Goal: Task Accomplishment & Management: Manage account settings

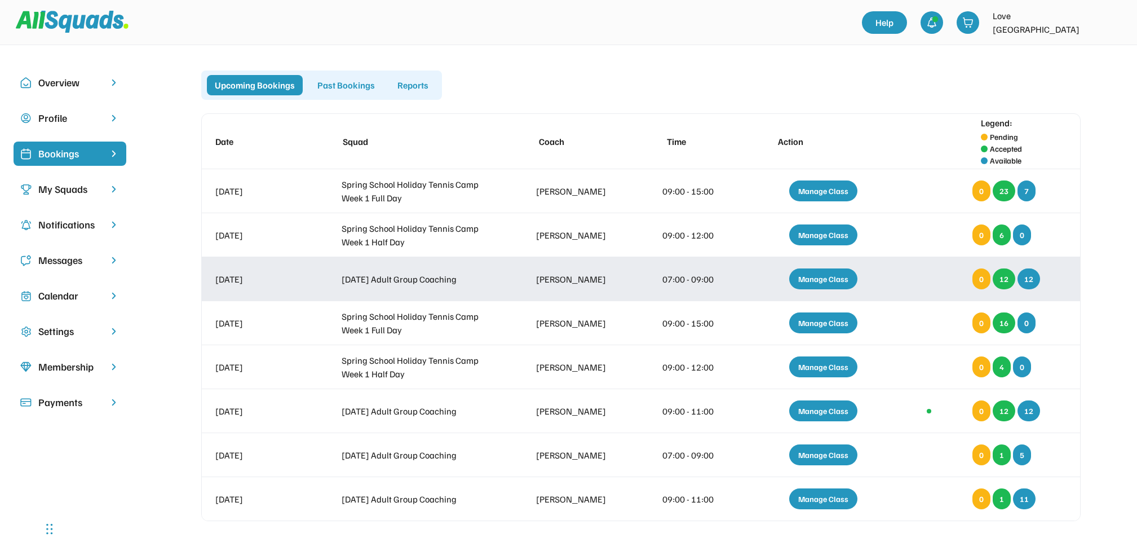
scroll to position [77, 0]
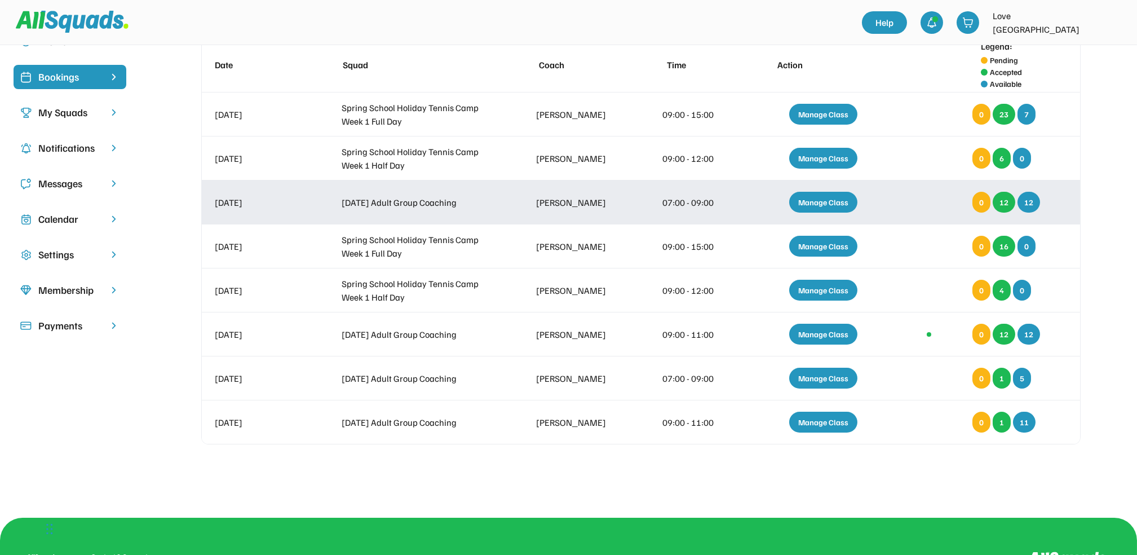
click at [823, 199] on div "Manage Class" at bounding box center [823, 202] width 68 height 21
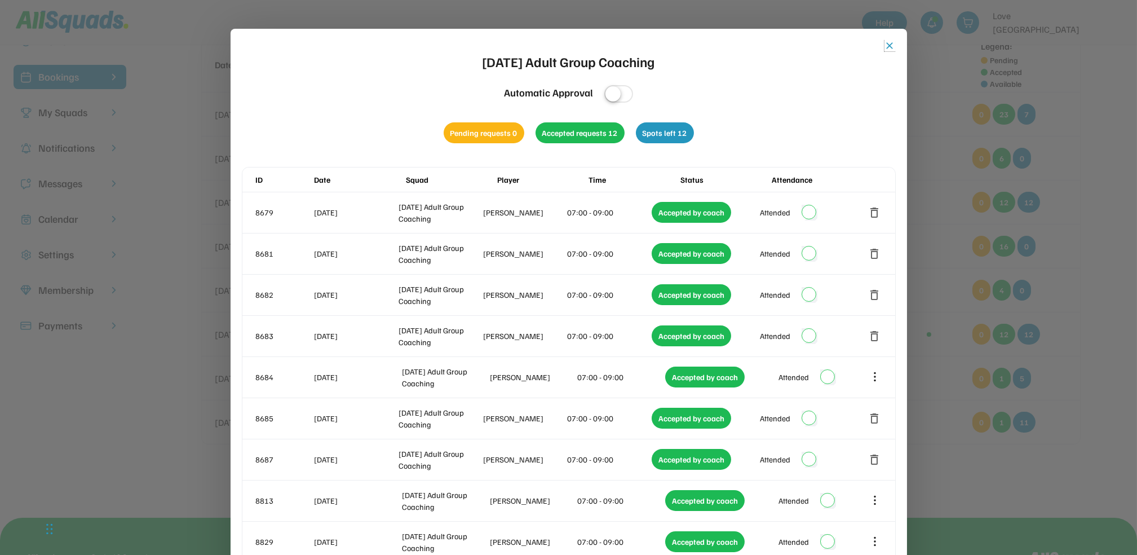
click at [892, 44] on button "close" at bounding box center [890, 45] width 11 height 11
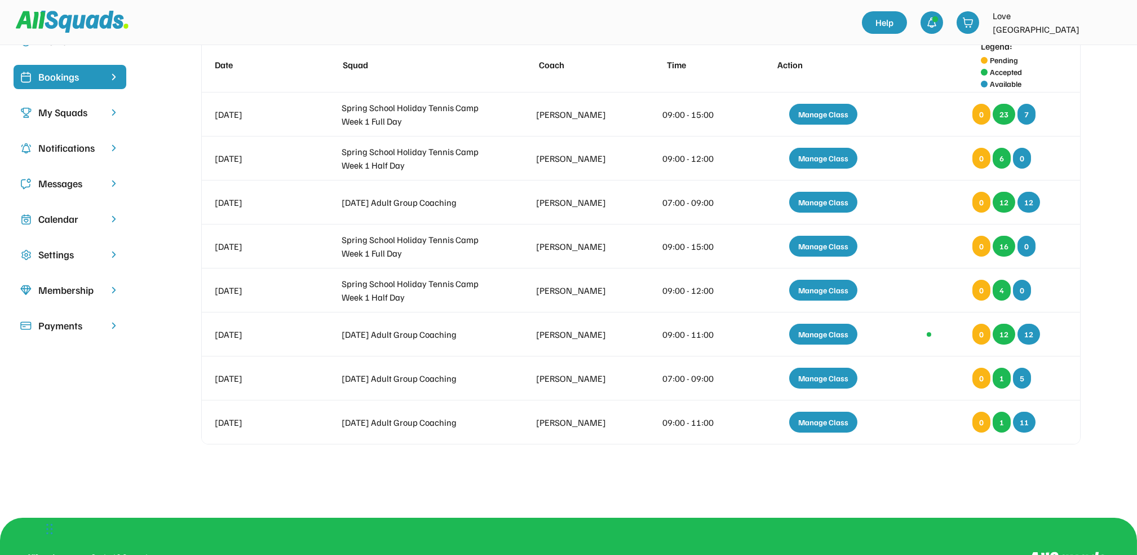
click at [70, 214] on div "Calendar" at bounding box center [69, 218] width 63 height 15
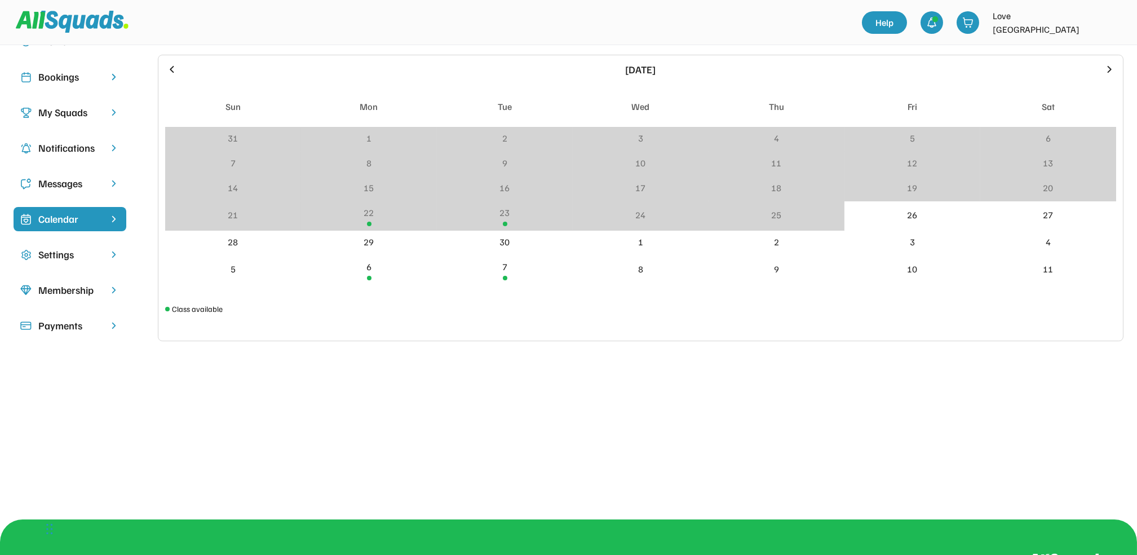
click at [1107, 63] on icon at bounding box center [1109, 69] width 12 height 12
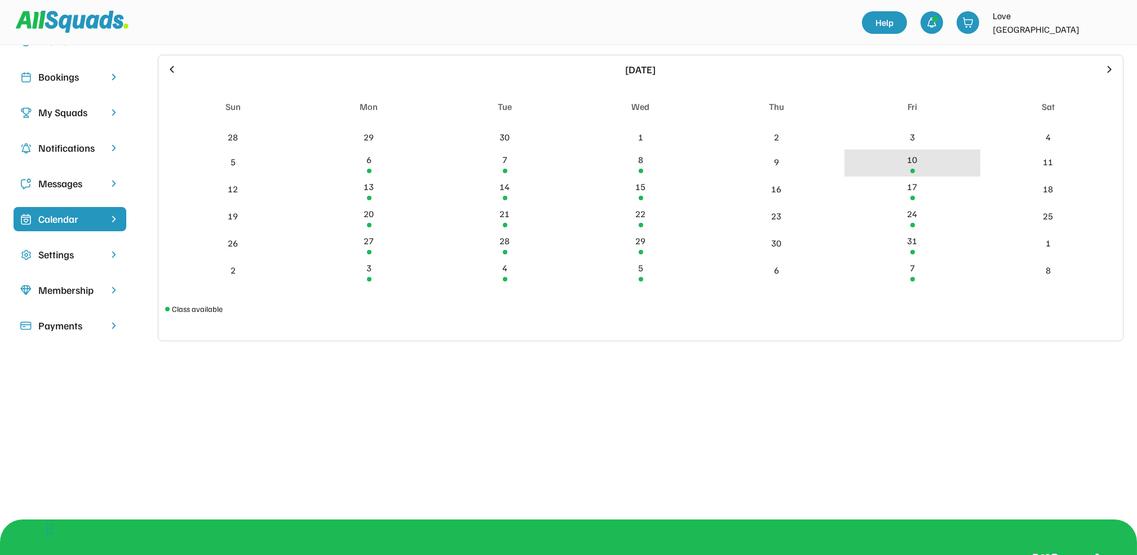
click at [913, 158] on div "10" at bounding box center [913, 160] width 10 height 14
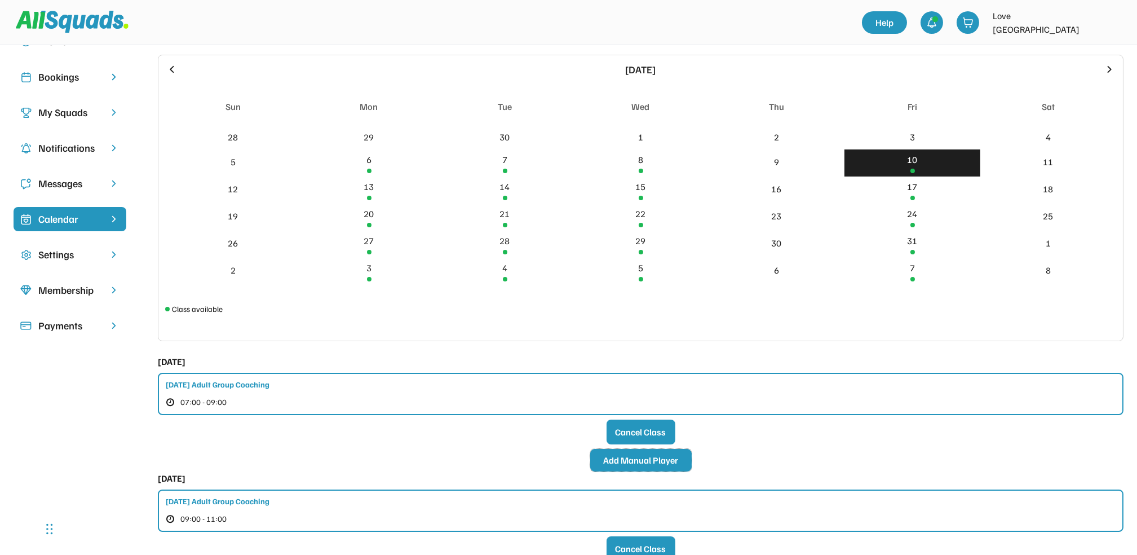
click at [641, 457] on button "Add Manual Player" at bounding box center [640, 460] width 101 height 23
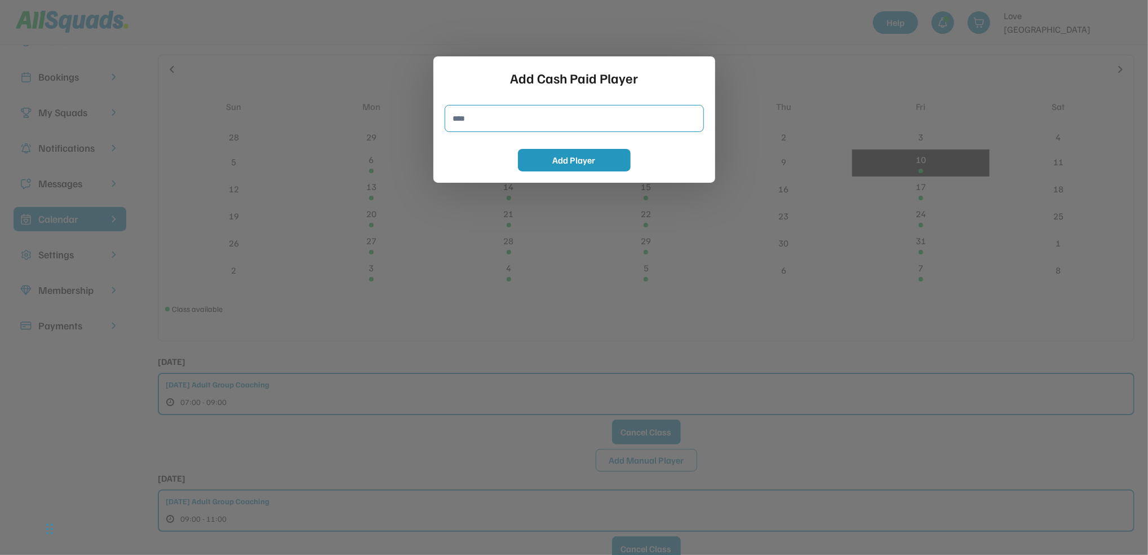
click at [468, 117] on input "input" at bounding box center [574, 118] width 259 height 27
type input "**********"
click at [579, 163] on button "Add Player" at bounding box center [574, 160] width 113 height 23
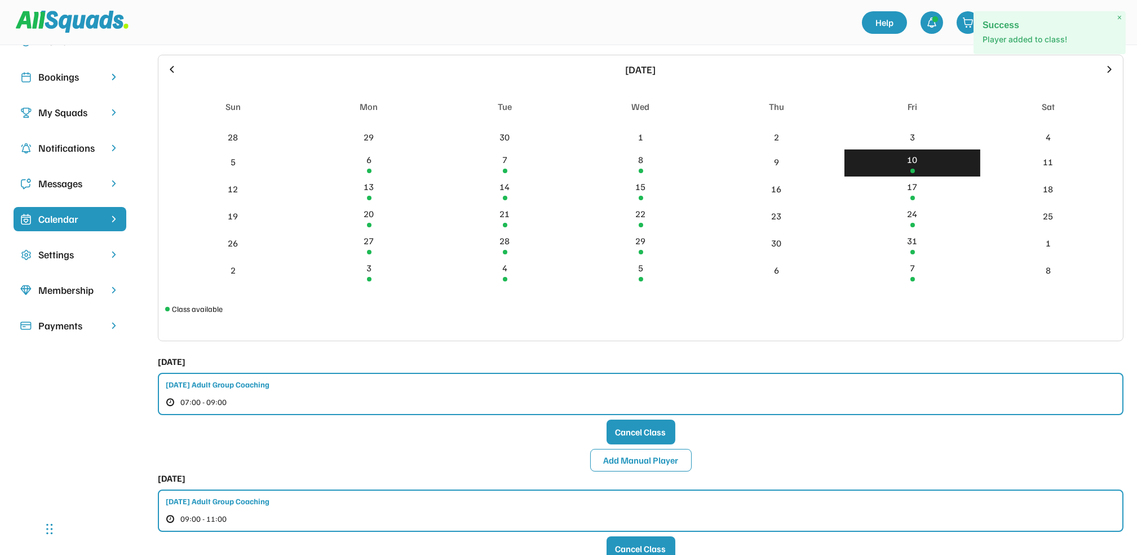
click at [61, 77] on div "Bookings" at bounding box center [69, 76] width 63 height 15
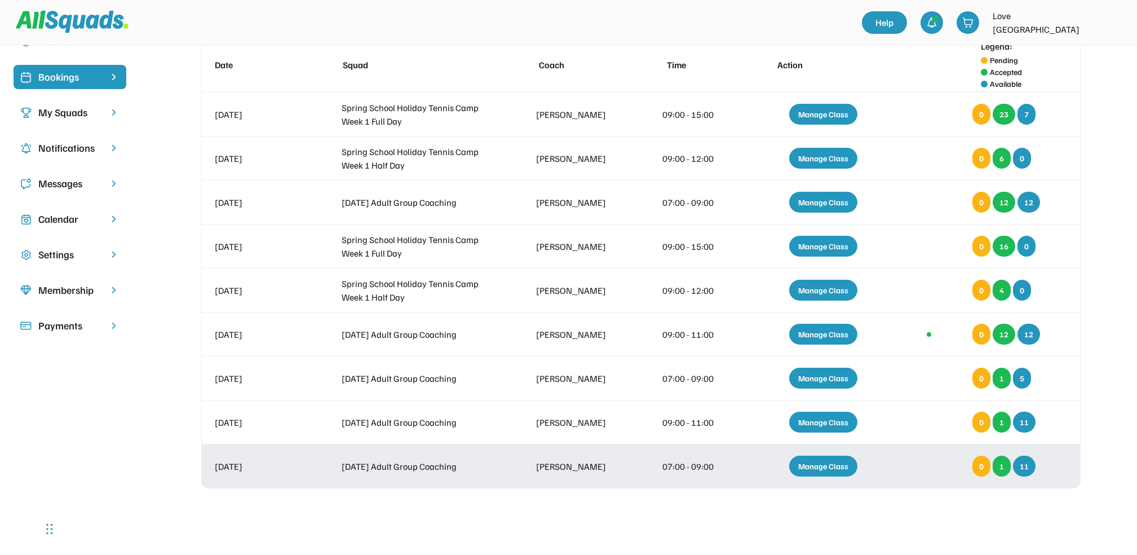
click at [828, 458] on div "Manage Class" at bounding box center [823, 466] width 68 height 21
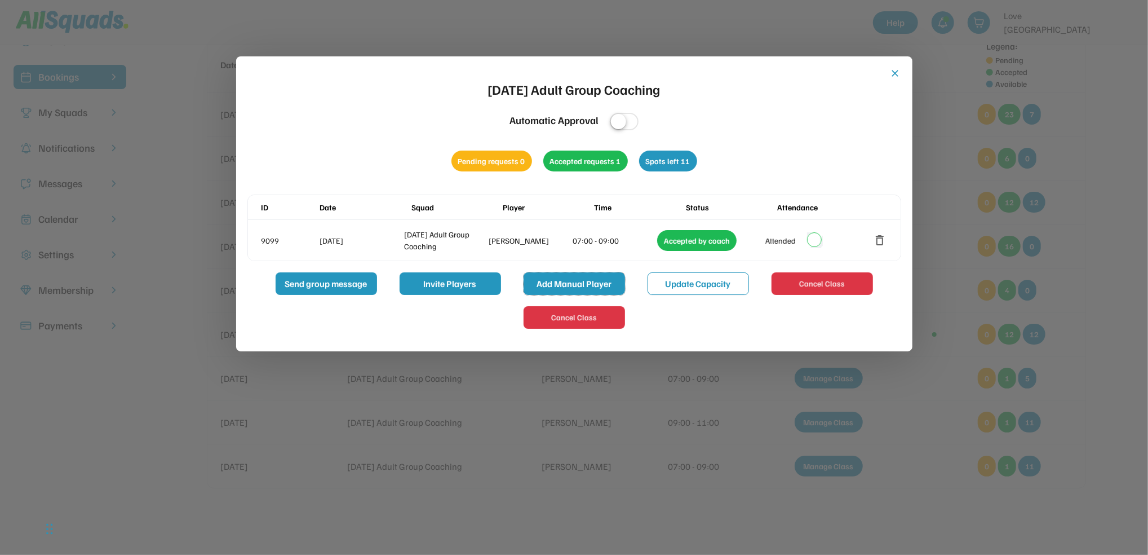
click at [565, 277] on button "Add Manual Player" at bounding box center [574, 283] width 101 height 23
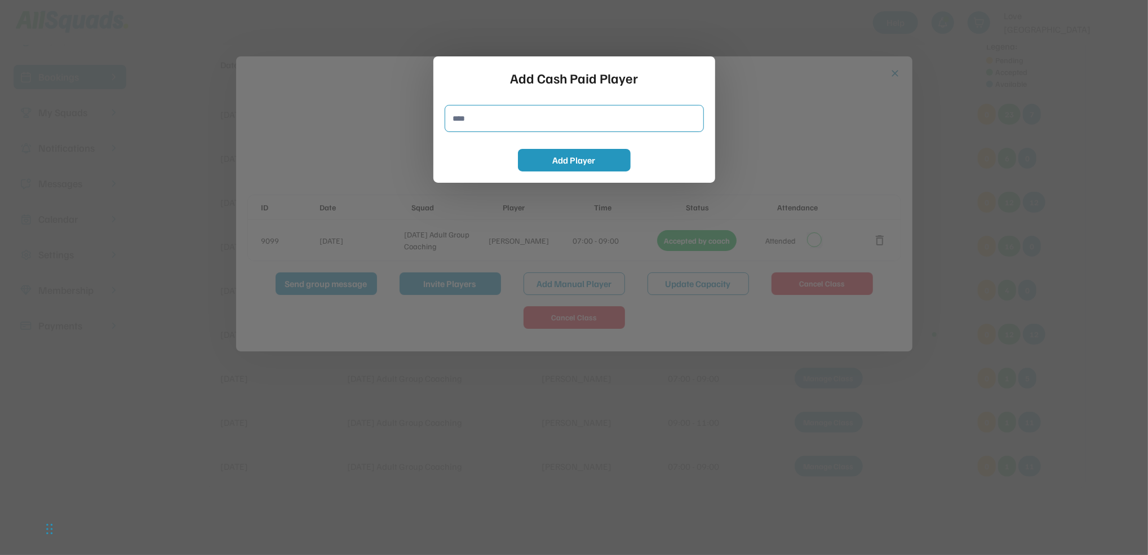
click at [470, 122] on input "input" at bounding box center [574, 118] width 259 height 27
type input "**********"
click at [593, 161] on button "Add Player" at bounding box center [574, 160] width 113 height 23
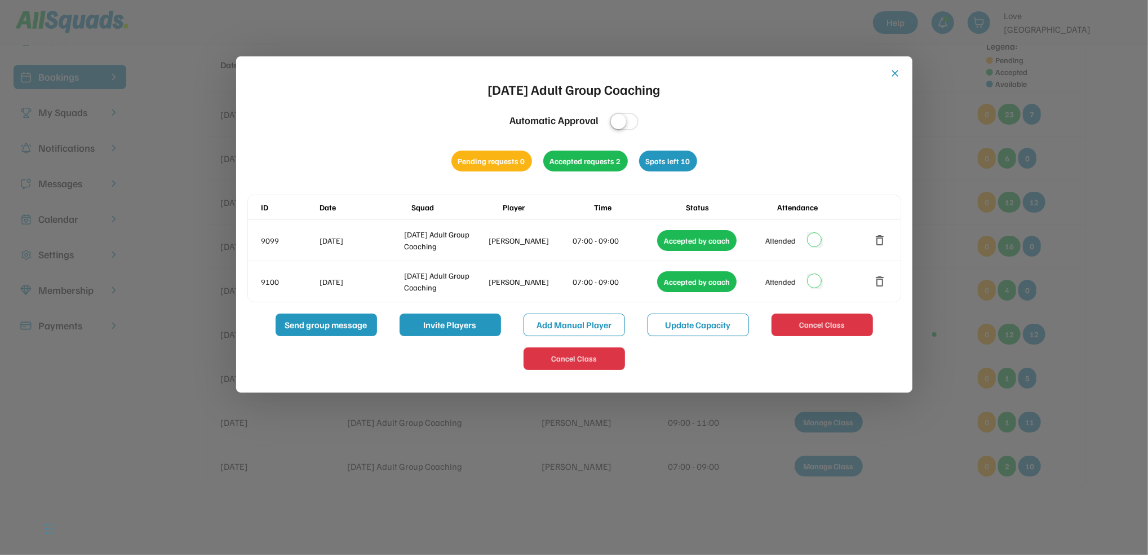
click at [894, 70] on button "close" at bounding box center [895, 73] width 11 height 11
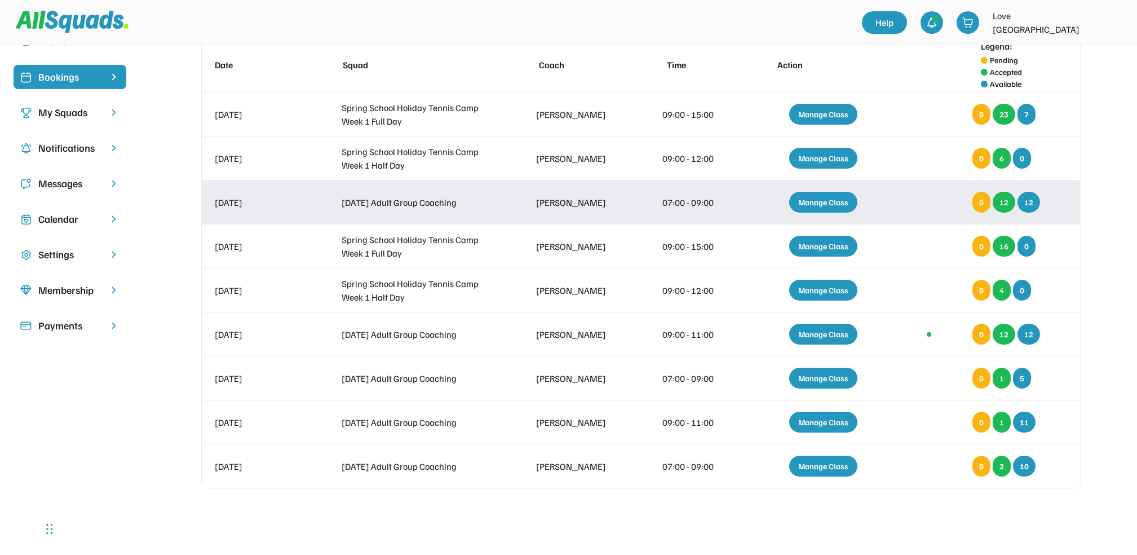
click at [823, 201] on div "Manage Class" at bounding box center [823, 202] width 68 height 21
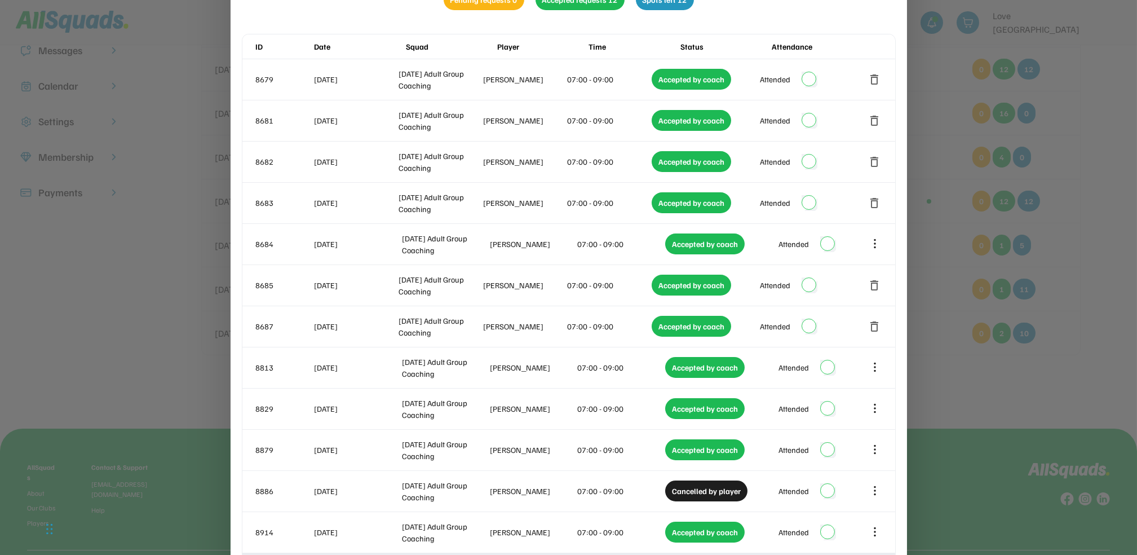
scroll to position [75, 0]
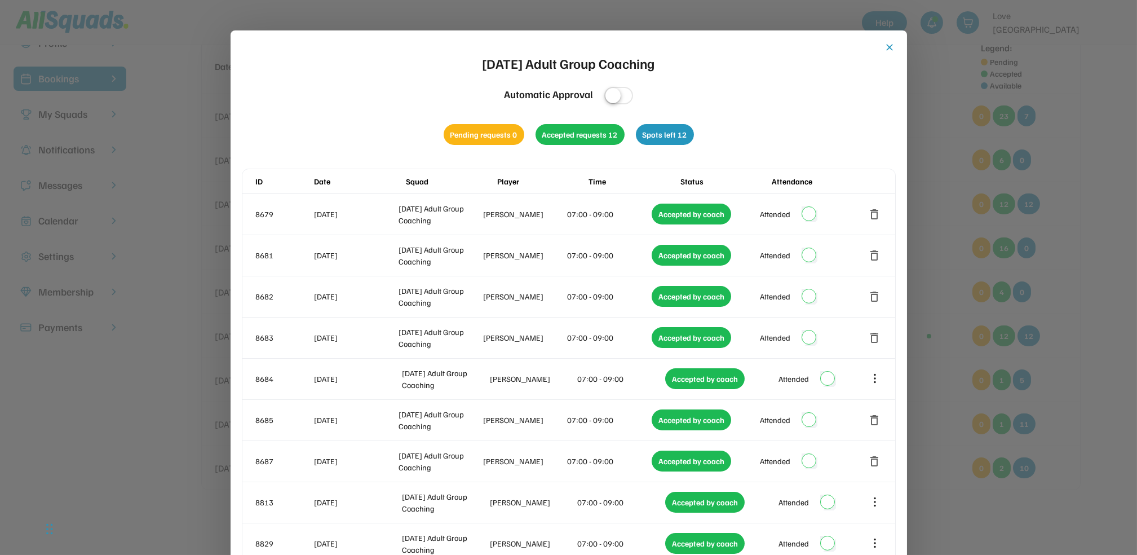
click at [890, 45] on button "close" at bounding box center [890, 47] width 11 height 11
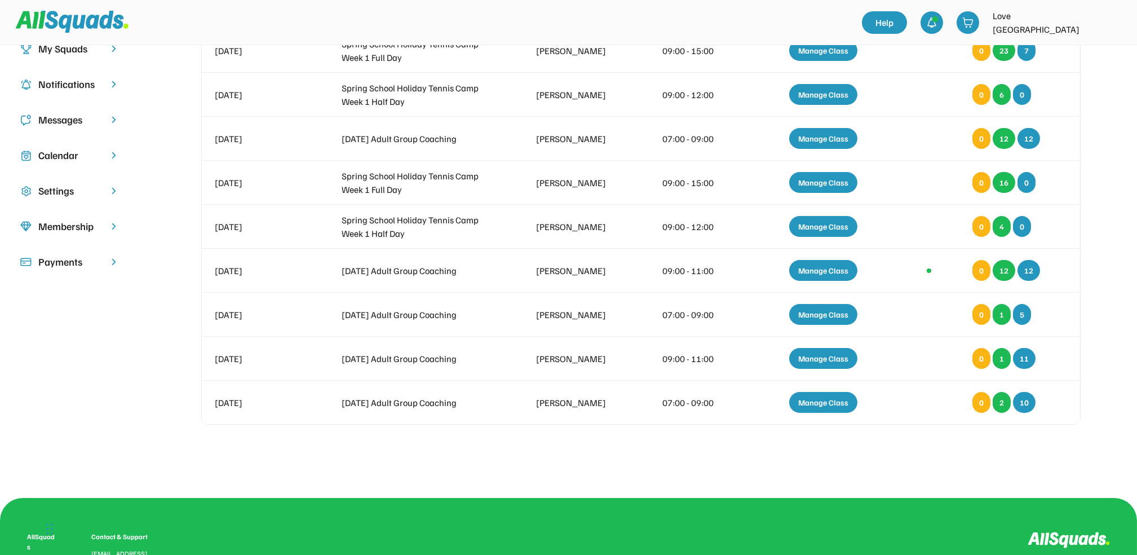
scroll to position [0, 0]
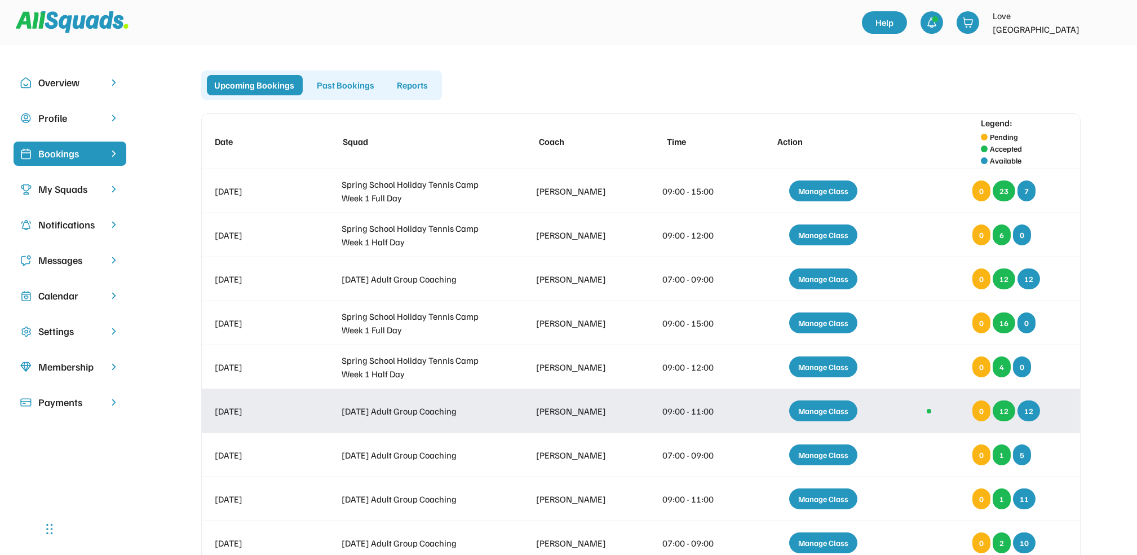
click at [835, 405] on div "Manage Class" at bounding box center [823, 410] width 68 height 21
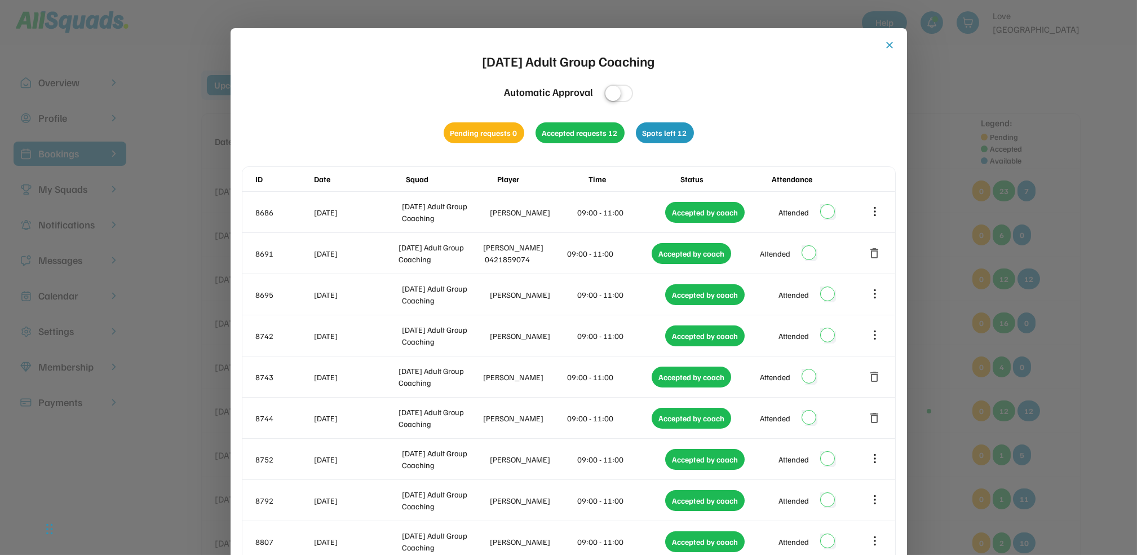
click at [889, 42] on button "close" at bounding box center [890, 44] width 11 height 11
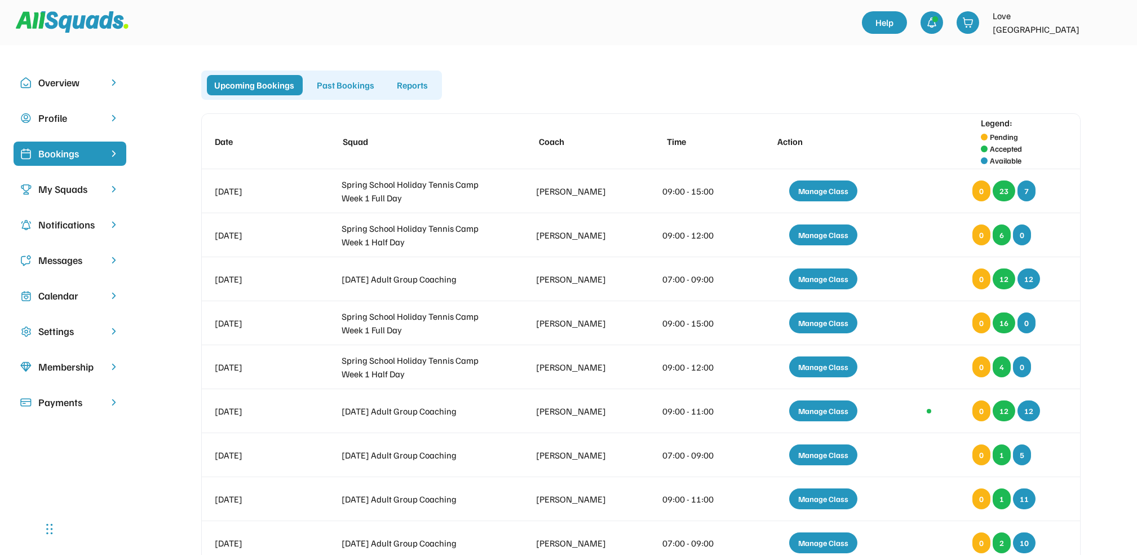
click at [63, 289] on div "Calendar" at bounding box center [69, 295] width 63 height 15
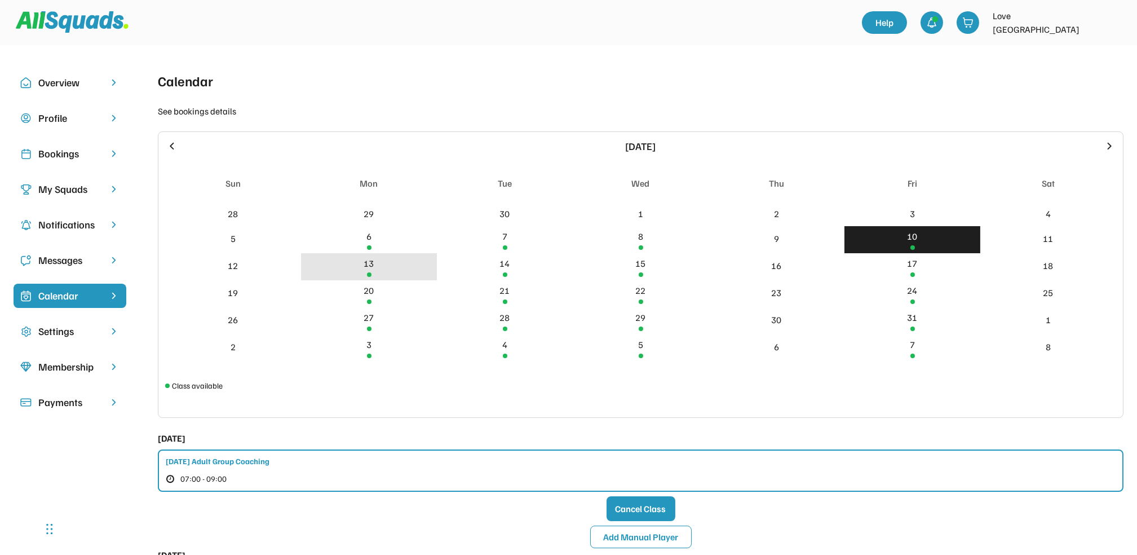
click at [368, 262] on div "13" at bounding box center [369, 264] width 10 height 14
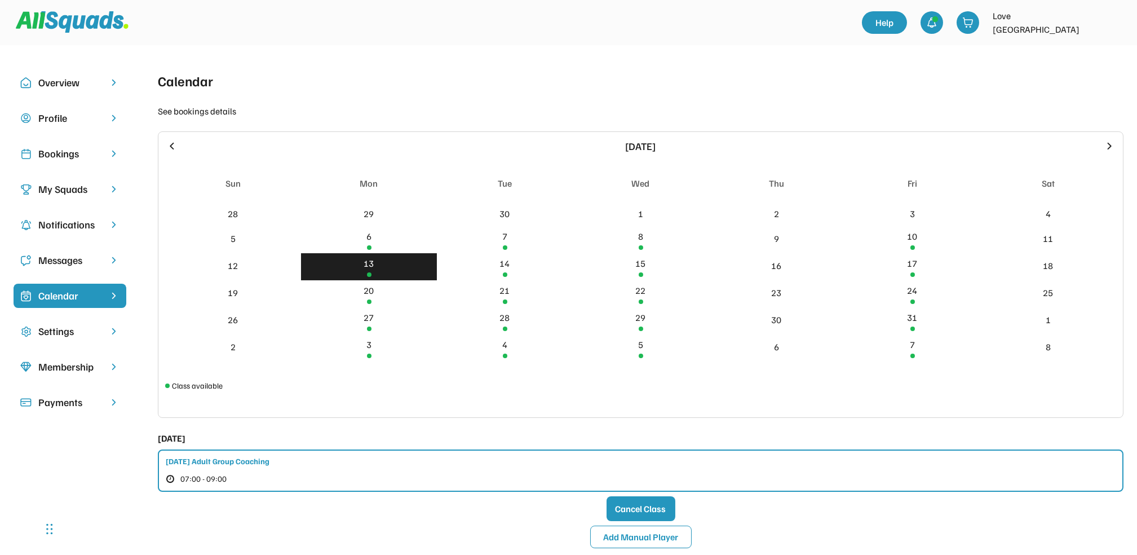
scroll to position [226, 0]
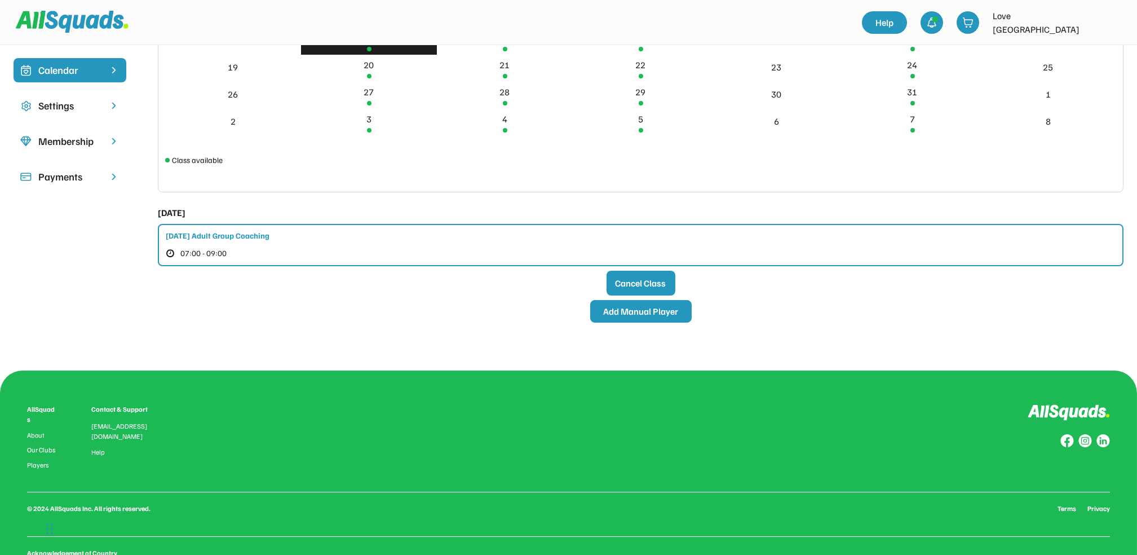
click at [643, 307] on button "Add Manual Player" at bounding box center [640, 311] width 101 height 23
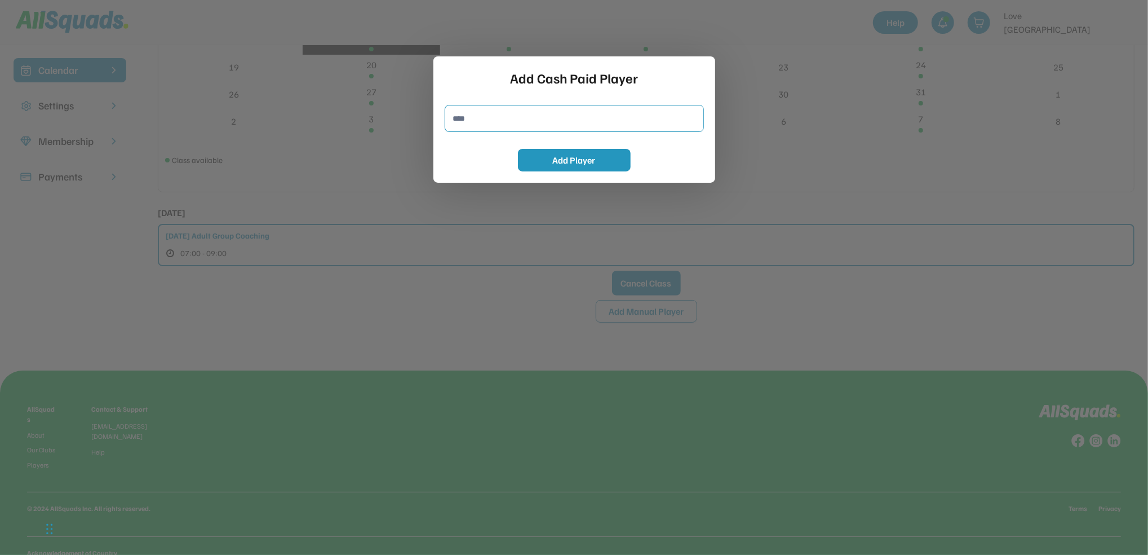
click at [453, 113] on input "input" at bounding box center [574, 118] width 259 height 27
type input "**********"
click at [556, 154] on button "Add Player" at bounding box center [574, 160] width 113 height 23
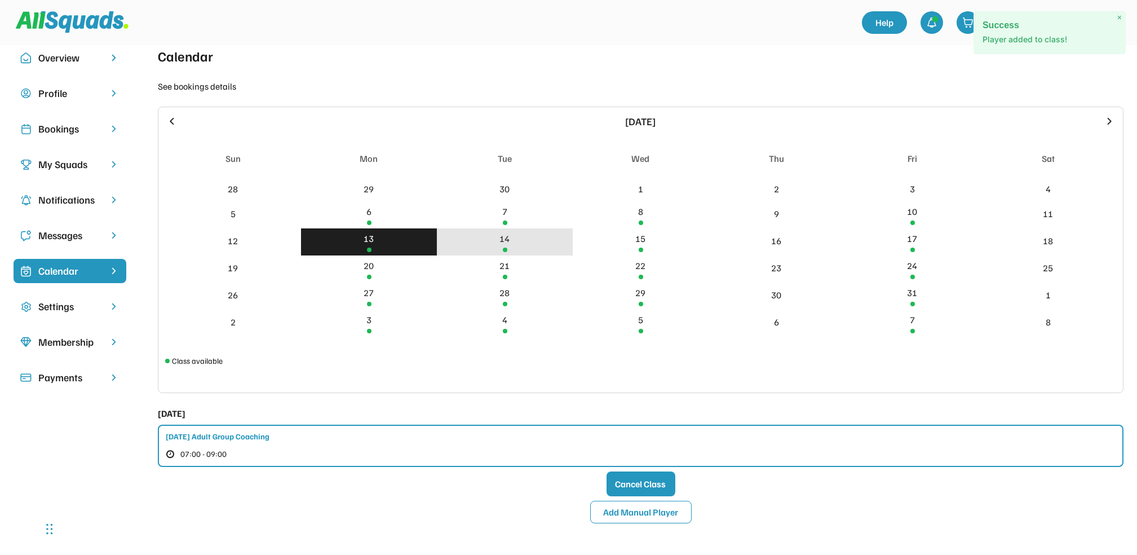
scroll to position [0, 0]
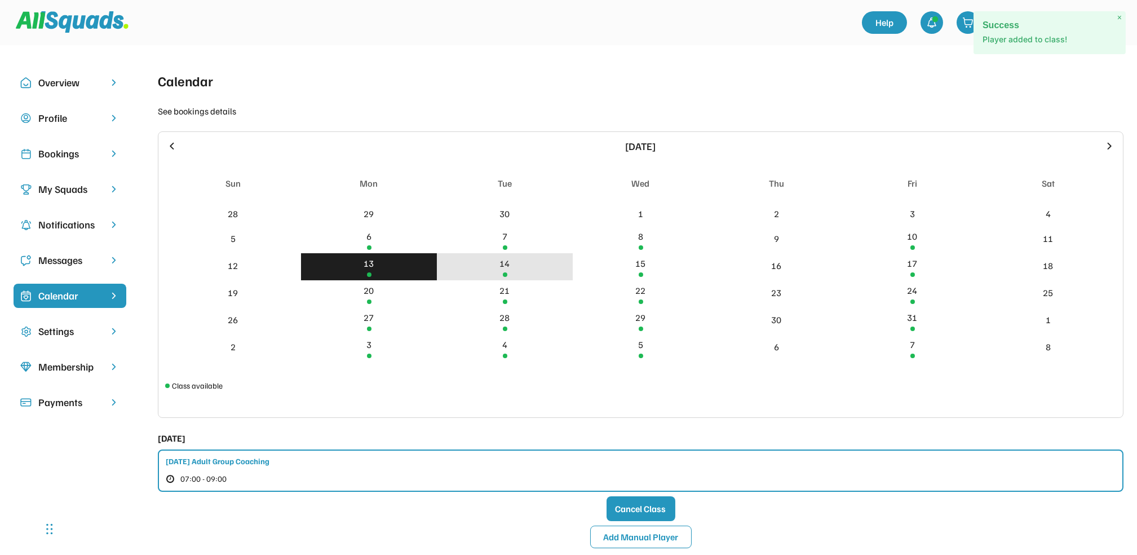
click at [507, 263] on div "14" at bounding box center [505, 264] width 10 height 14
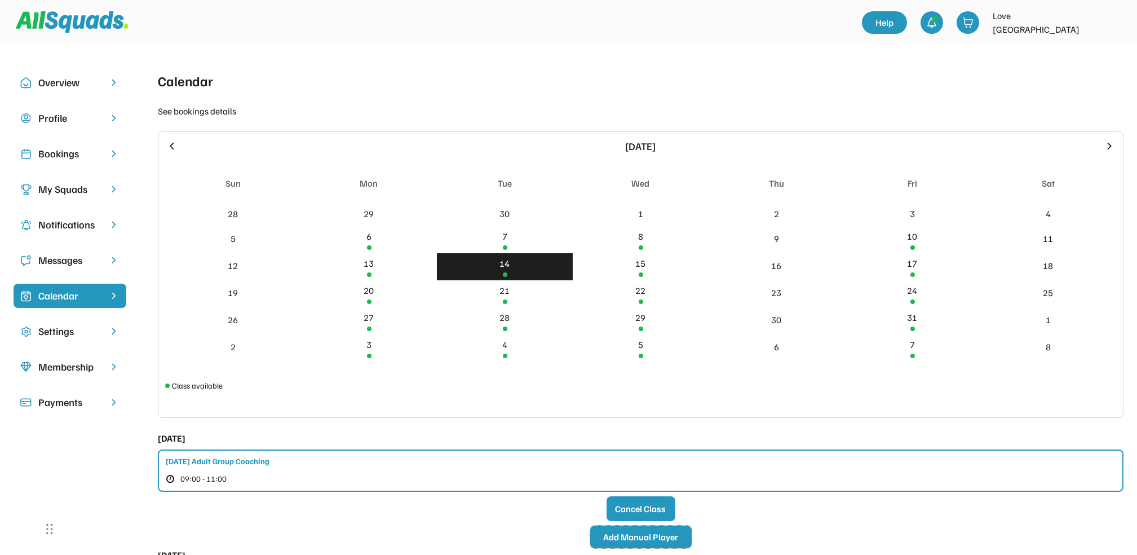
click at [626, 537] on button "Add Manual Player" at bounding box center [640, 536] width 101 height 23
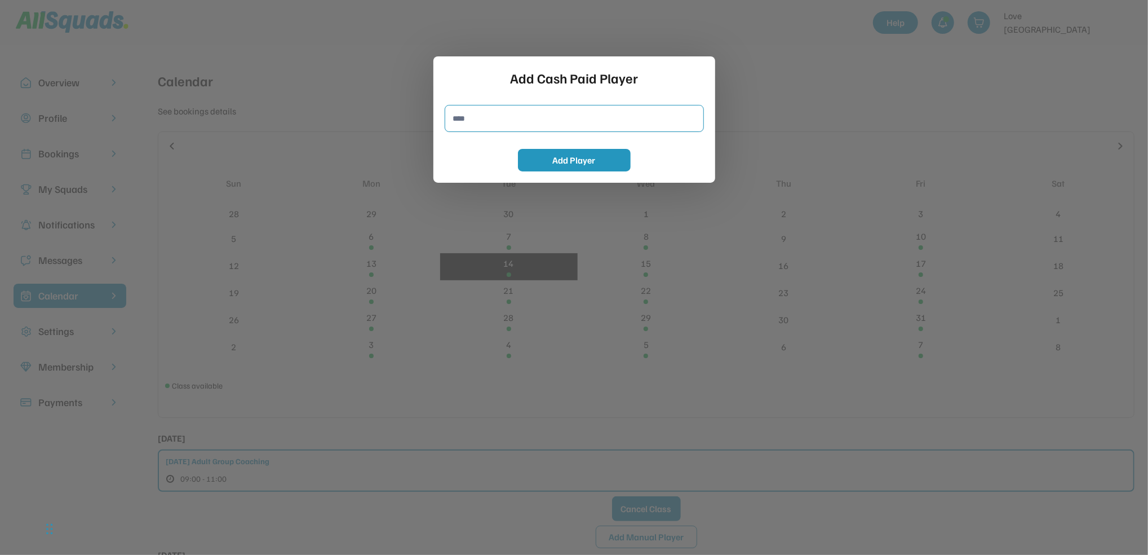
click at [457, 116] on input "input" at bounding box center [574, 118] width 259 height 27
type input "**********"
click at [555, 156] on button "Add Player" at bounding box center [574, 160] width 113 height 23
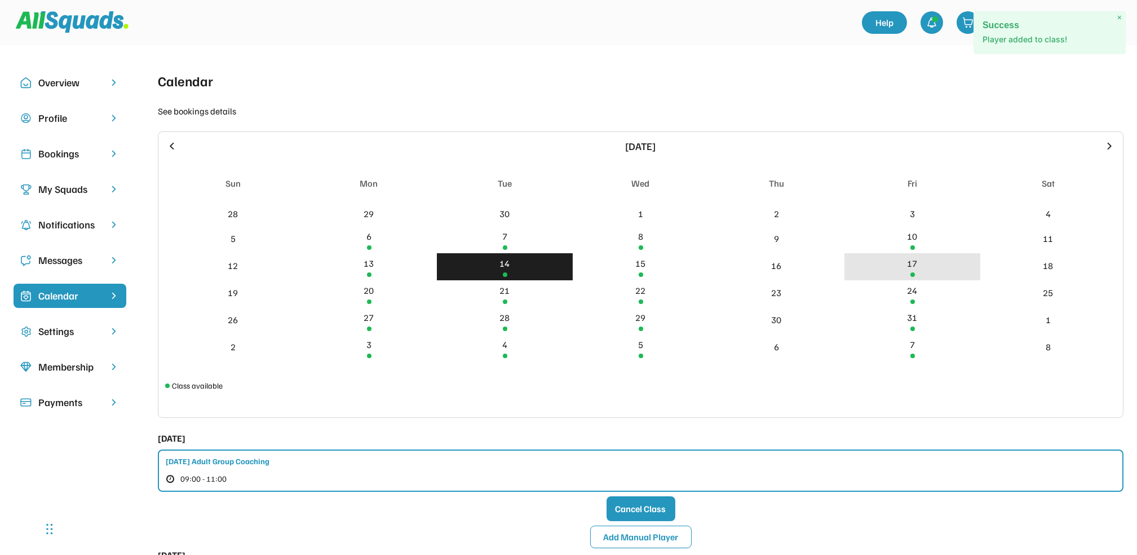
click at [912, 265] on div "17" at bounding box center [913, 264] width 10 height 14
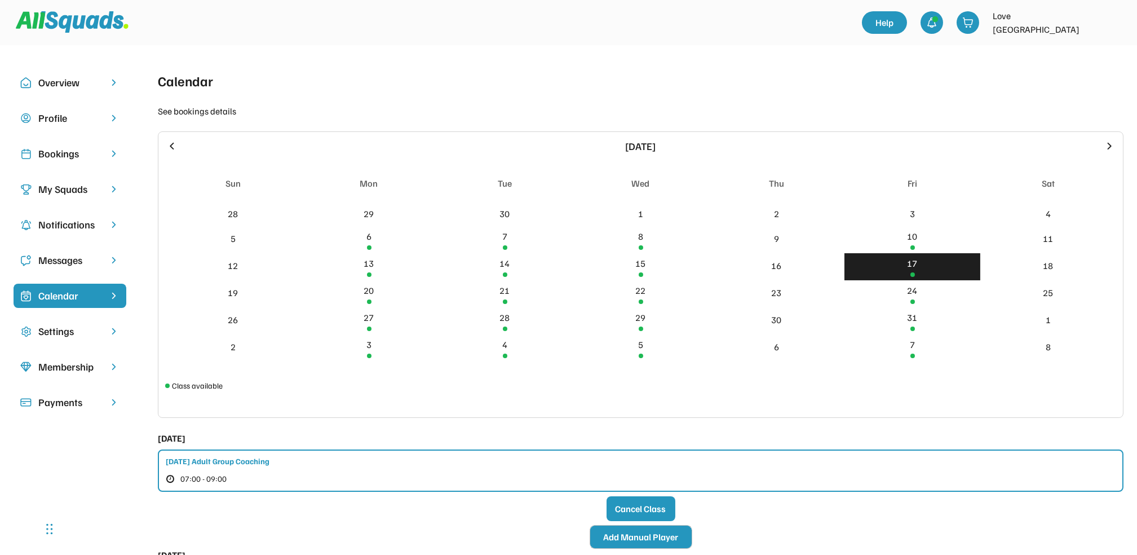
click at [643, 533] on button "Add Manual Player" at bounding box center [640, 536] width 101 height 23
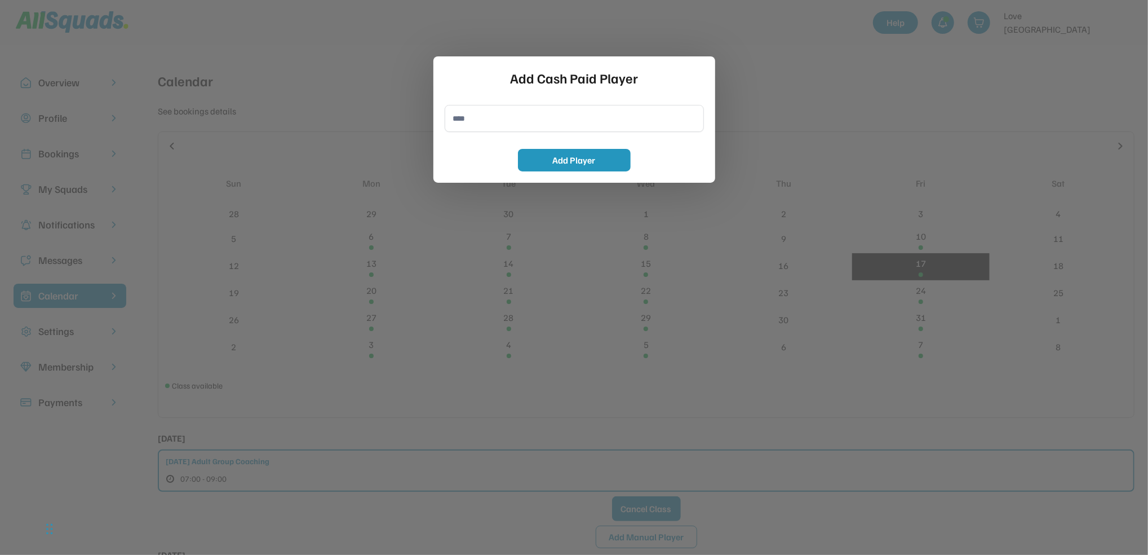
click at [454, 123] on input "input" at bounding box center [574, 118] width 259 height 27
type input "**********"
click at [553, 154] on button "Add Player" at bounding box center [574, 160] width 113 height 23
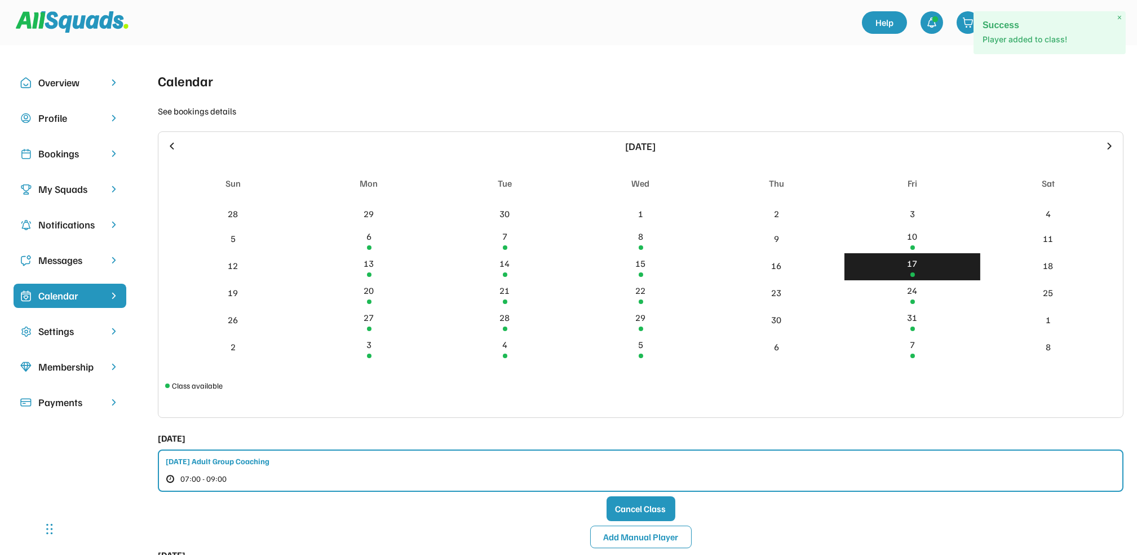
click at [65, 148] on div "Bookings" at bounding box center [69, 153] width 63 height 15
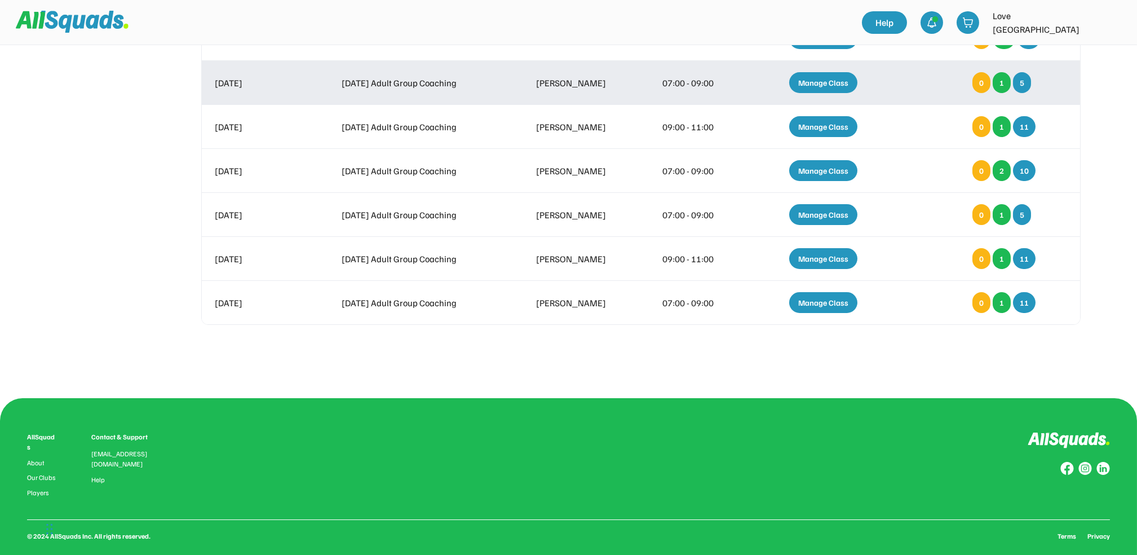
scroll to position [375, 0]
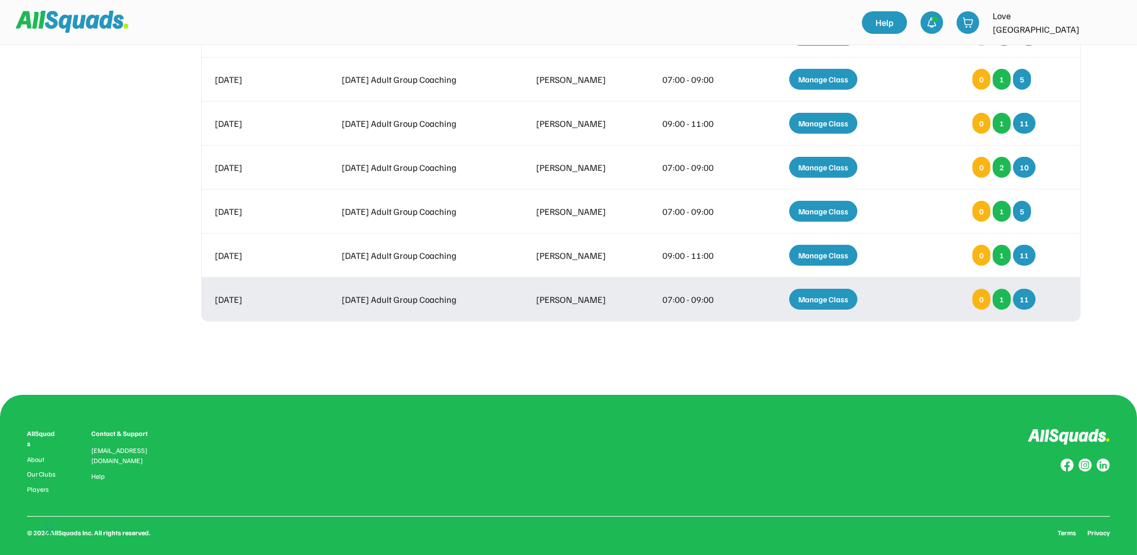
click at [815, 291] on div "Manage Class" at bounding box center [823, 299] width 68 height 21
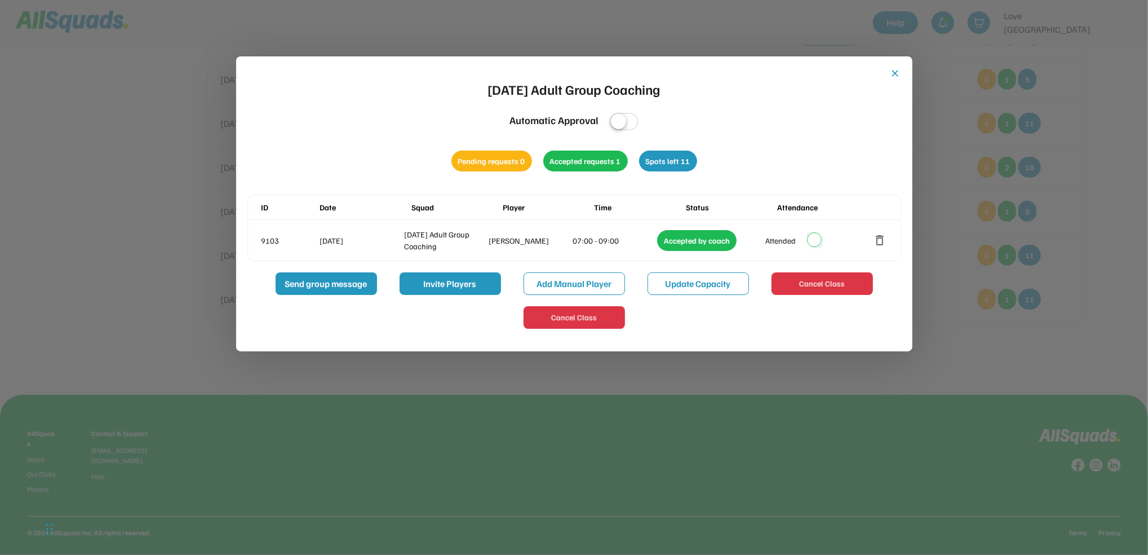
click at [896, 69] on button "close" at bounding box center [895, 73] width 11 height 11
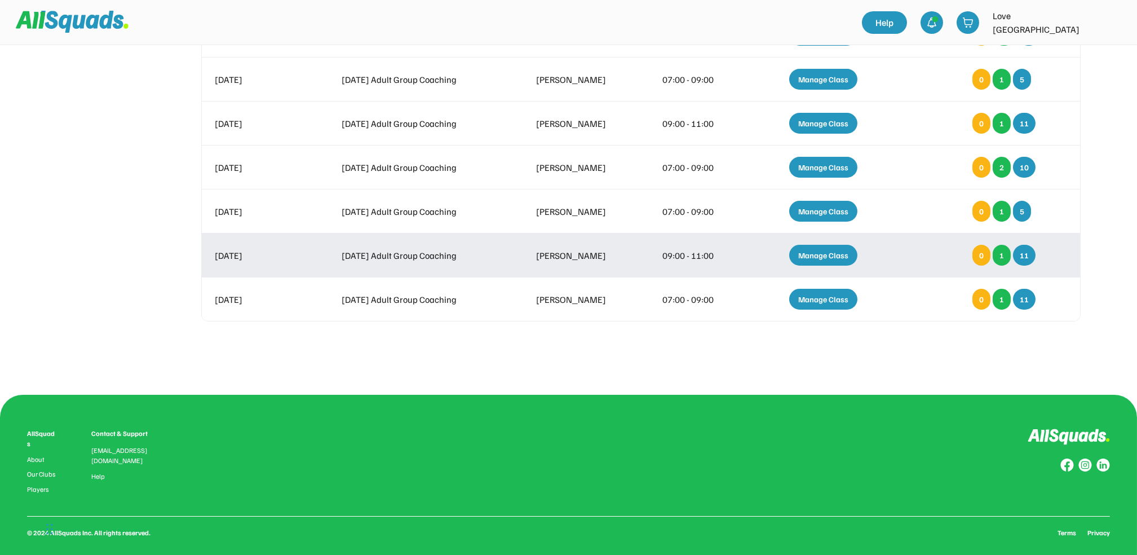
click at [836, 250] on div "Manage Class" at bounding box center [823, 255] width 68 height 21
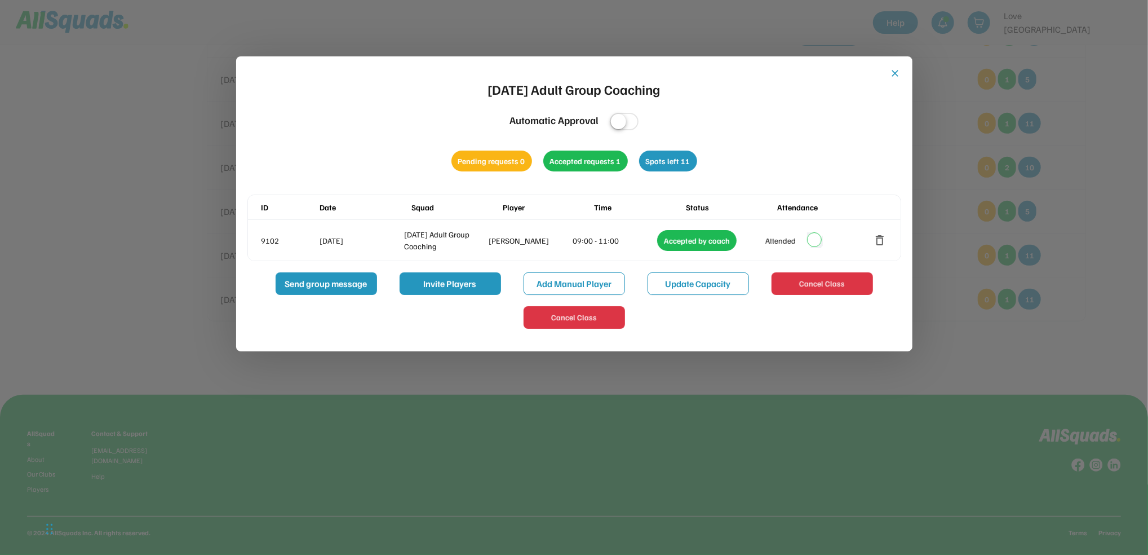
click at [893, 69] on button "close" at bounding box center [895, 73] width 11 height 11
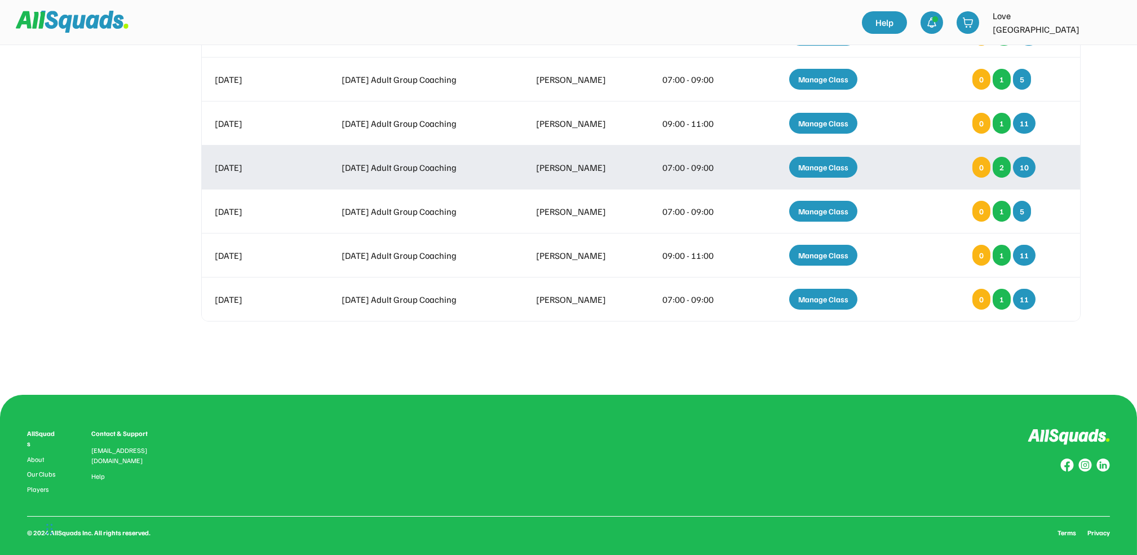
click at [832, 162] on div "Manage Class" at bounding box center [823, 167] width 68 height 21
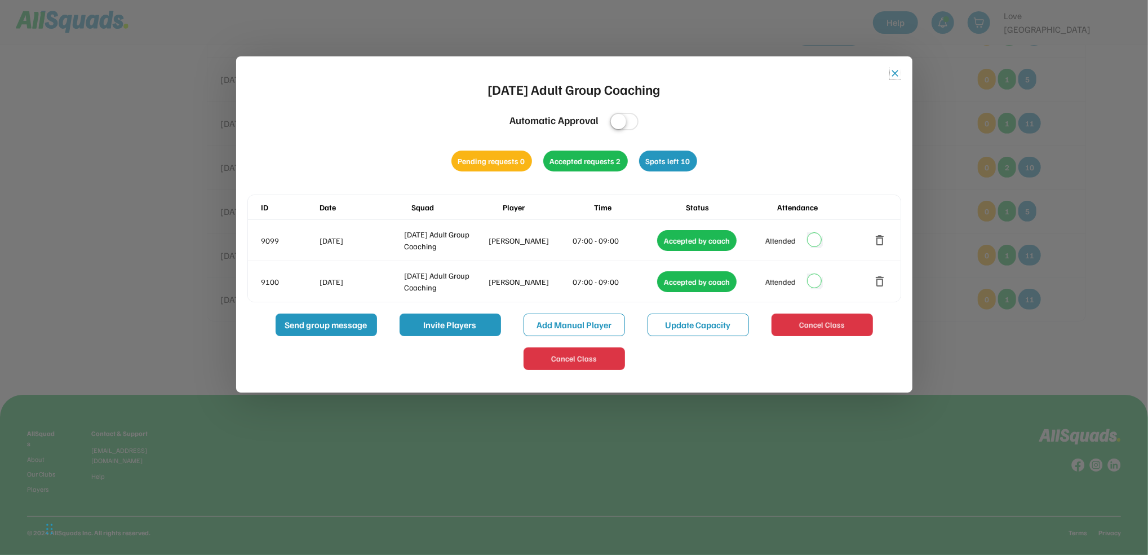
click at [895, 71] on button "close" at bounding box center [895, 73] width 11 height 11
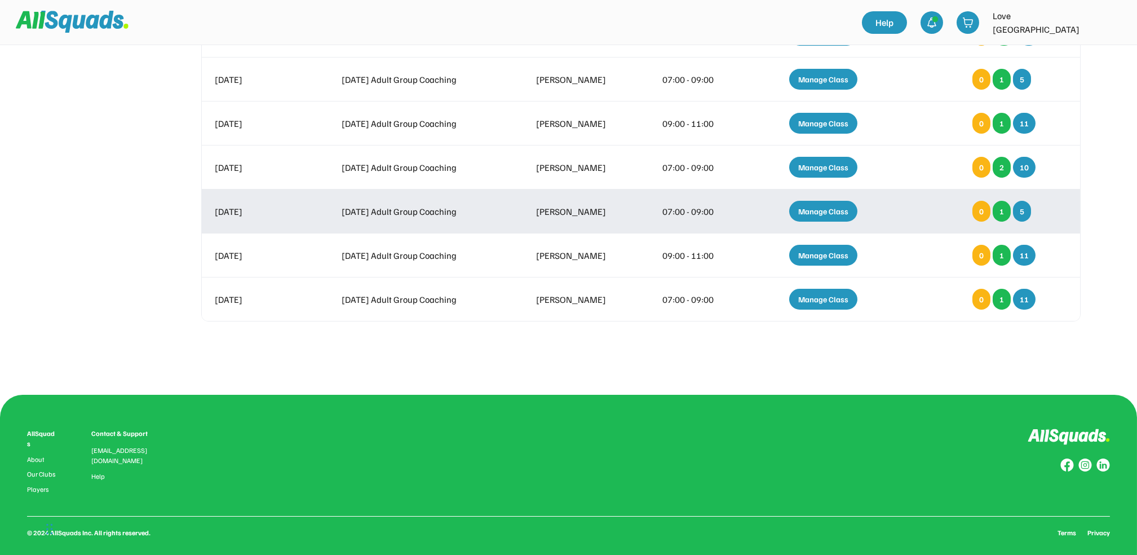
click at [825, 210] on div "Manage Class" at bounding box center [823, 211] width 68 height 21
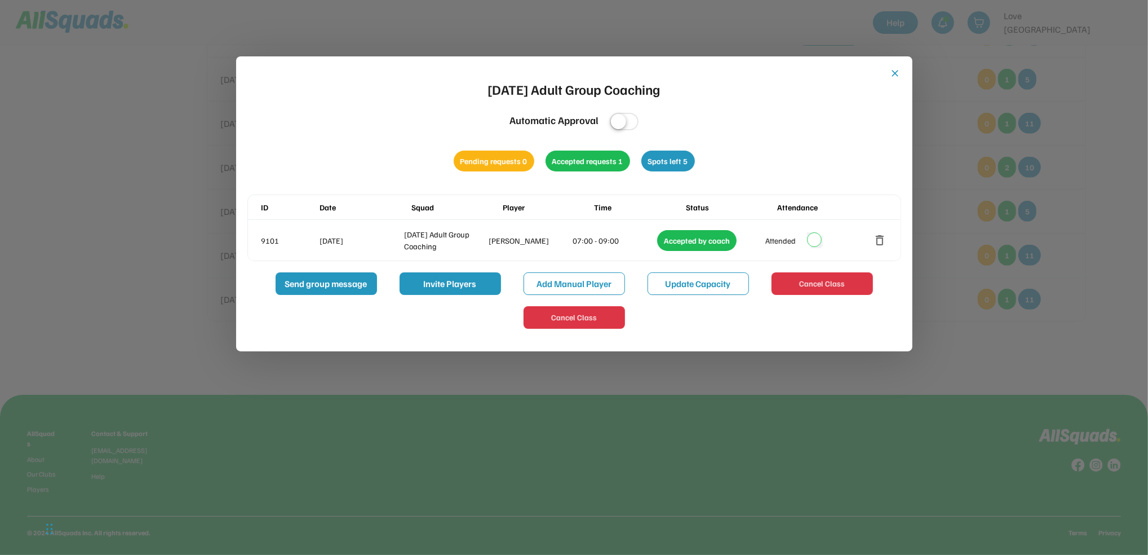
click at [896, 69] on button "close" at bounding box center [895, 73] width 11 height 11
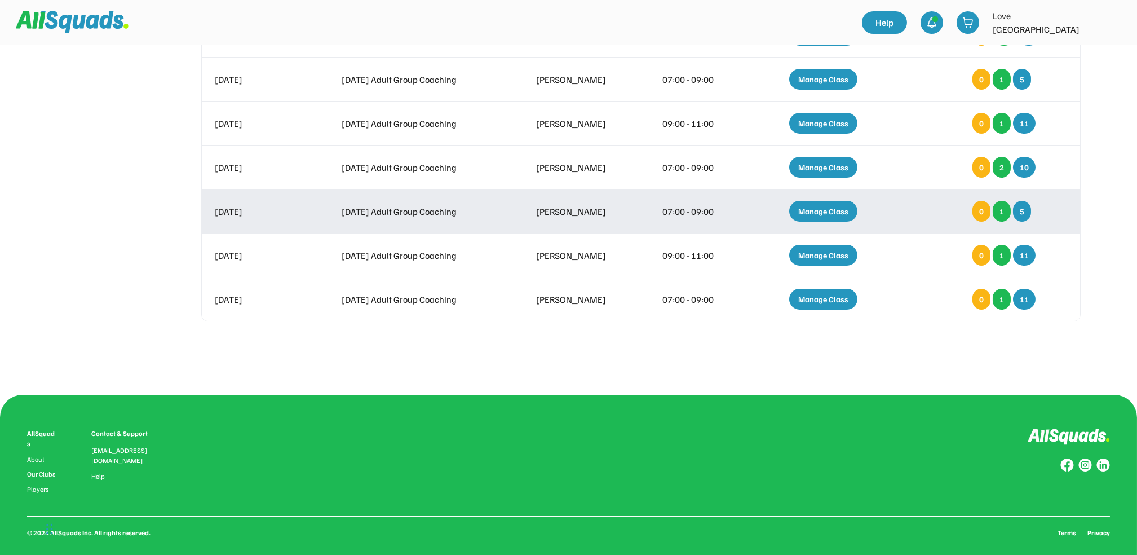
scroll to position [150, 0]
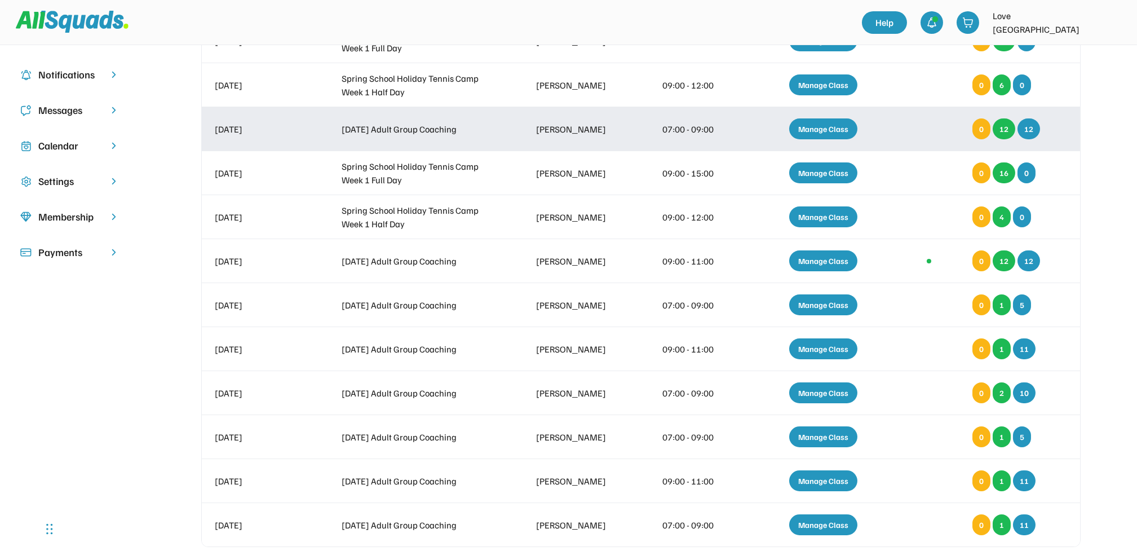
click at [825, 123] on div "Manage Class" at bounding box center [823, 128] width 68 height 21
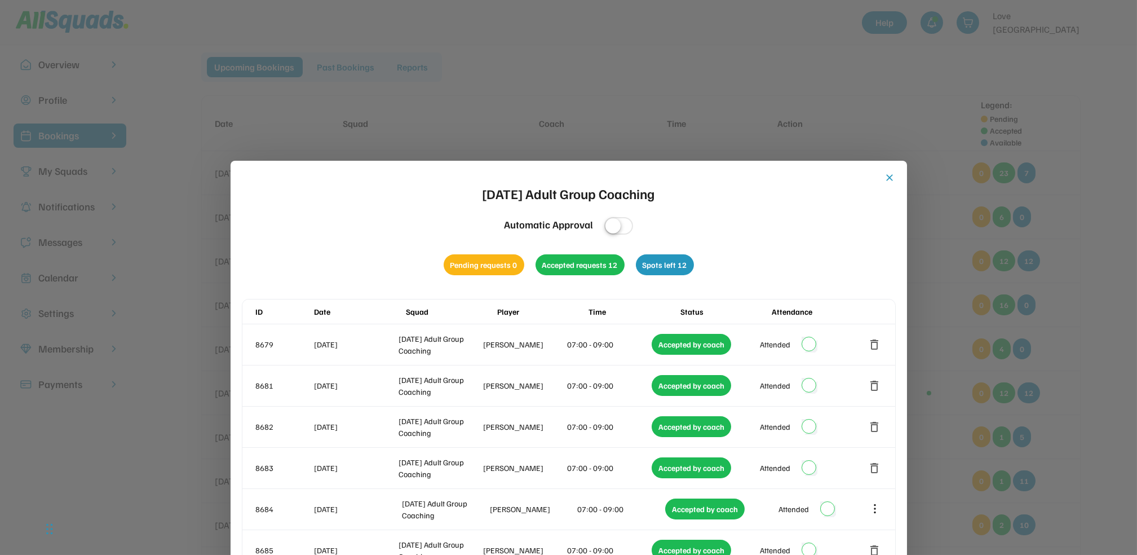
scroll to position [0, 0]
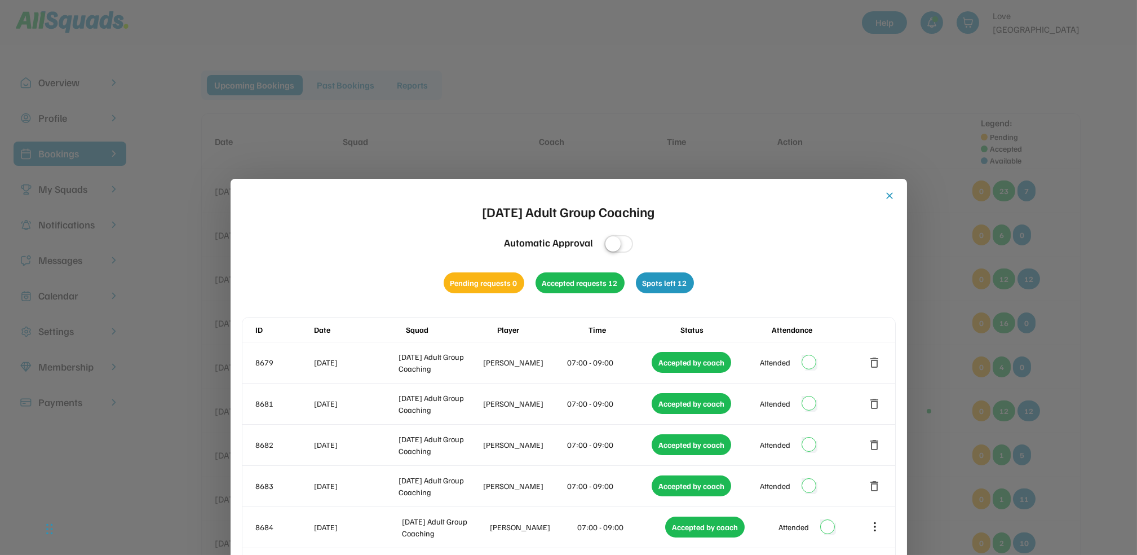
click at [889, 192] on button "close" at bounding box center [890, 195] width 11 height 11
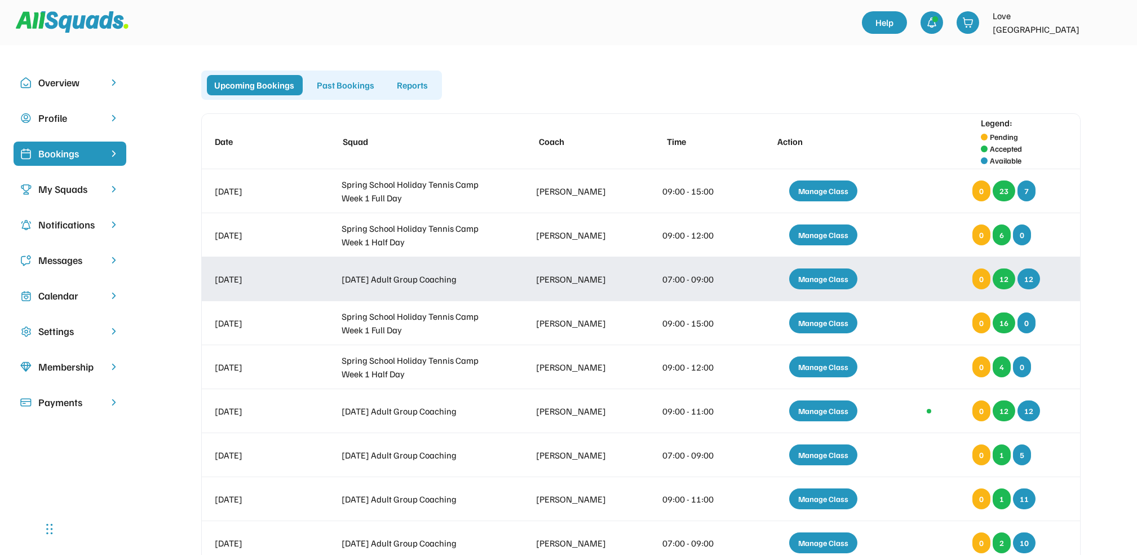
click at [821, 278] on div "Manage Class" at bounding box center [823, 278] width 68 height 21
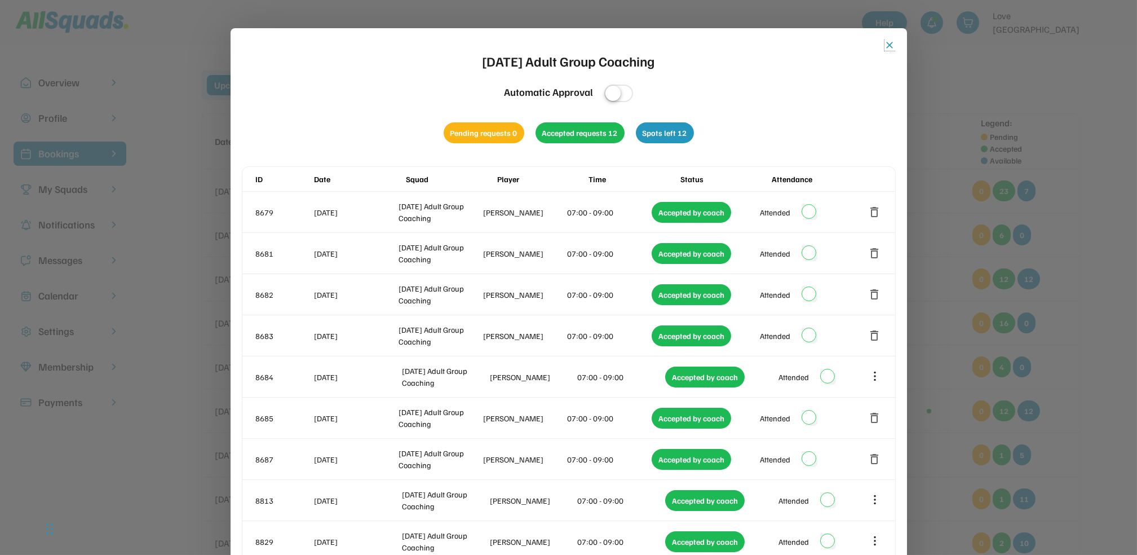
click at [886, 43] on button "close" at bounding box center [890, 44] width 11 height 11
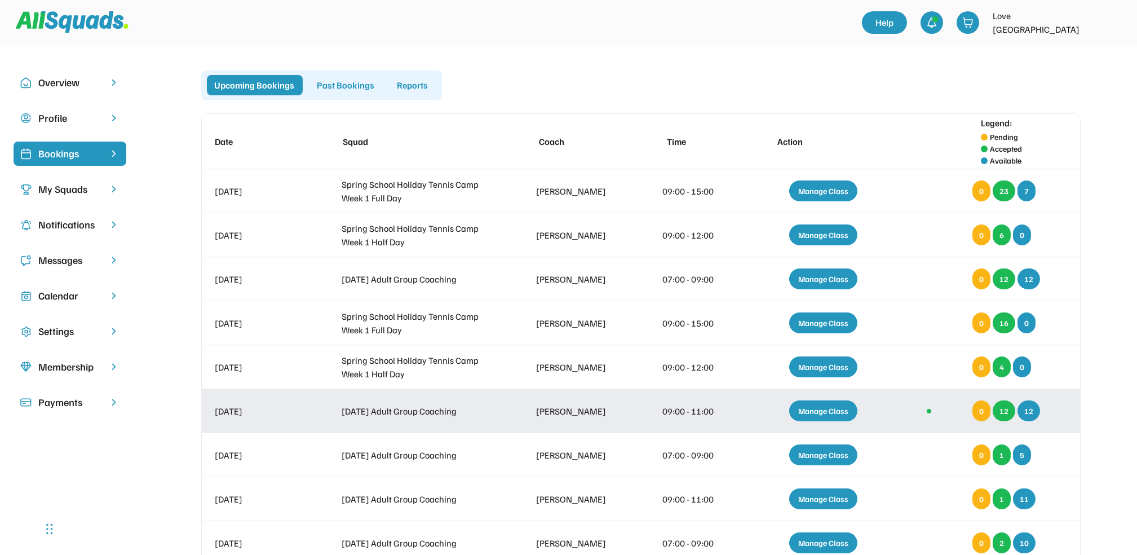
click at [828, 409] on div "Manage Class" at bounding box center [823, 410] width 68 height 21
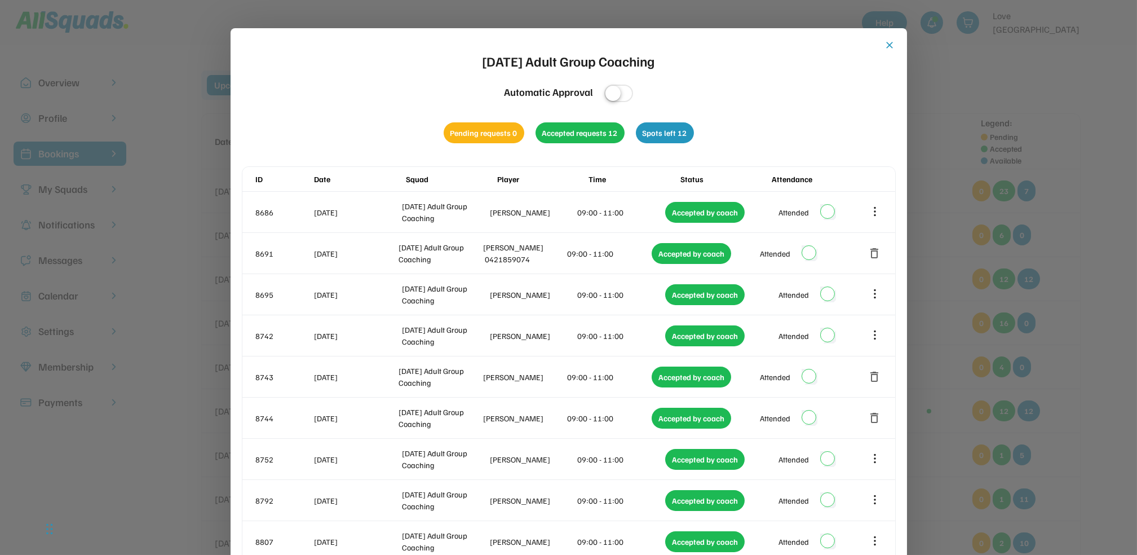
click at [891, 44] on button "close" at bounding box center [890, 44] width 11 height 11
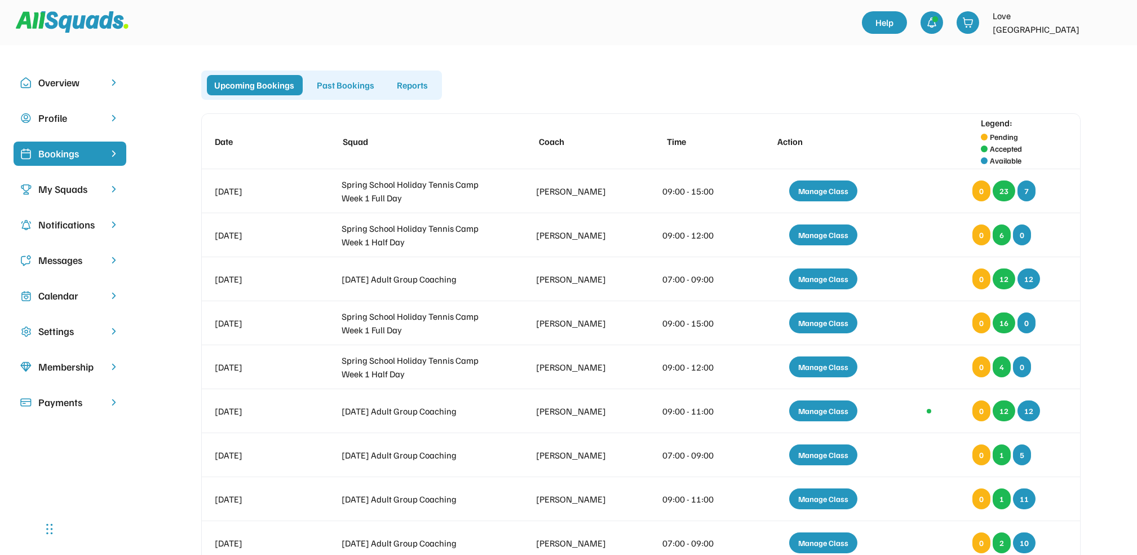
click at [346, 82] on div "Past Bookings" at bounding box center [346, 85] width 73 height 20
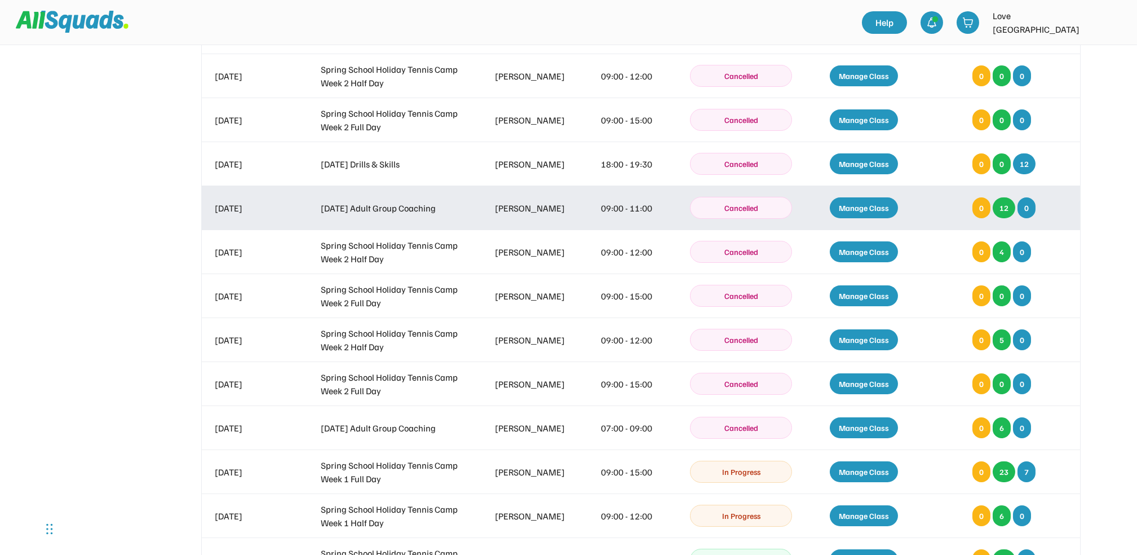
scroll to position [451, 0]
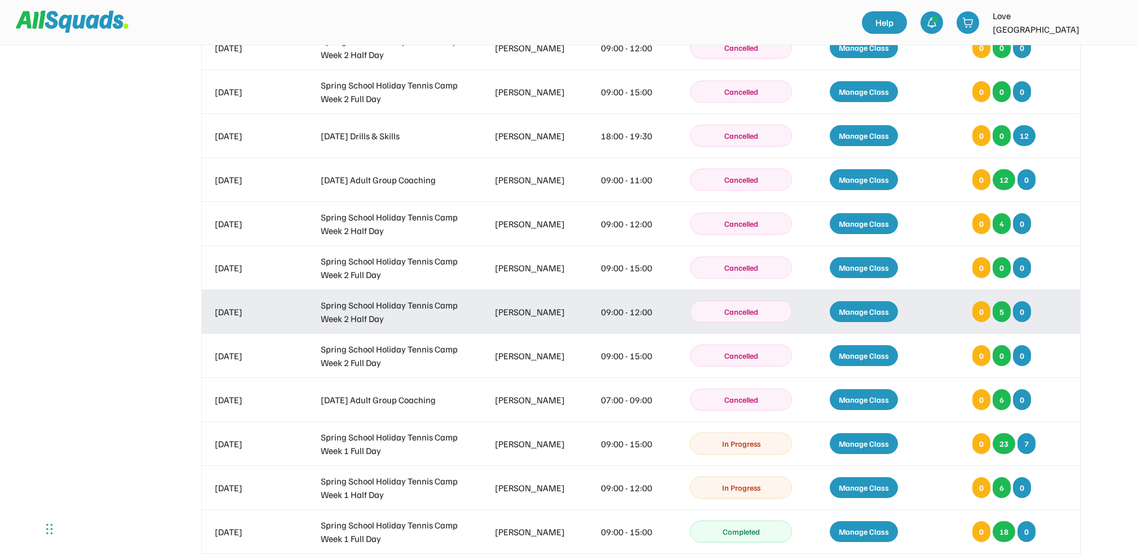
click at [866, 306] on div "Manage Class" at bounding box center [864, 311] width 68 height 21
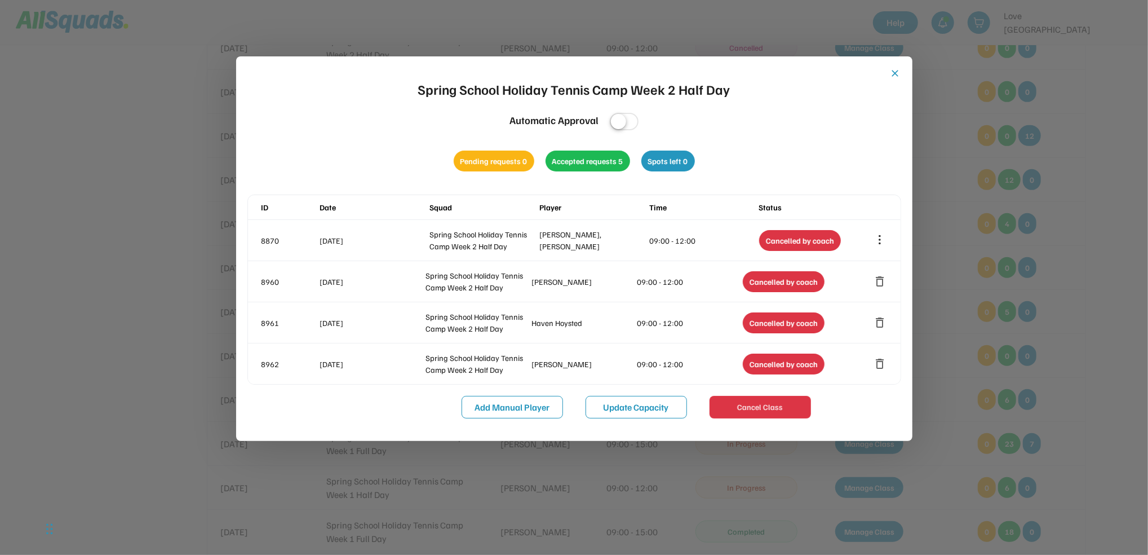
click at [894, 72] on button "close" at bounding box center [895, 73] width 11 height 11
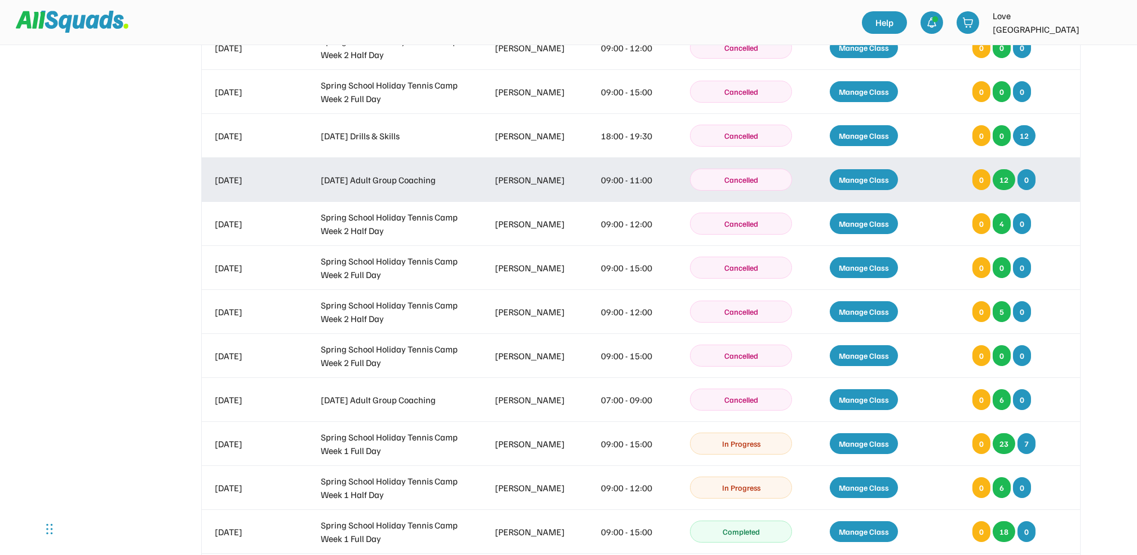
click at [869, 174] on div "Manage Class" at bounding box center [864, 179] width 68 height 21
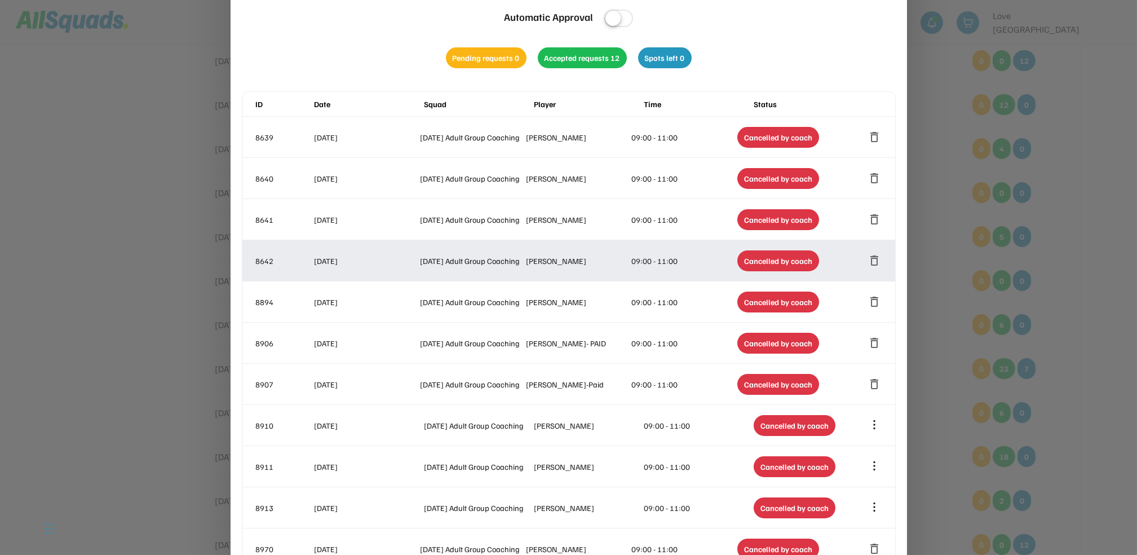
scroll to position [300, 0]
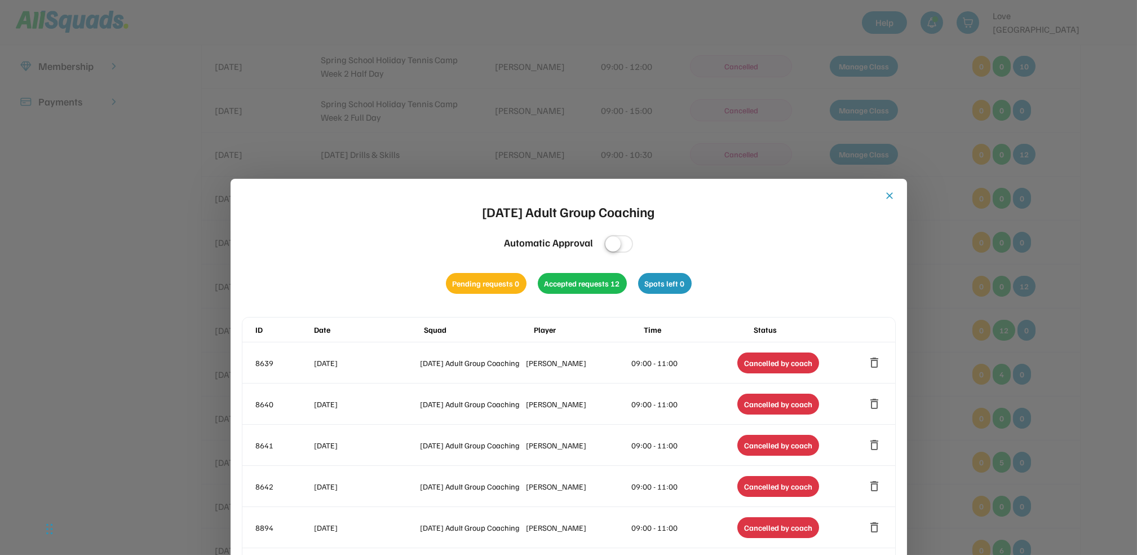
click at [892, 192] on button "close" at bounding box center [890, 195] width 11 height 11
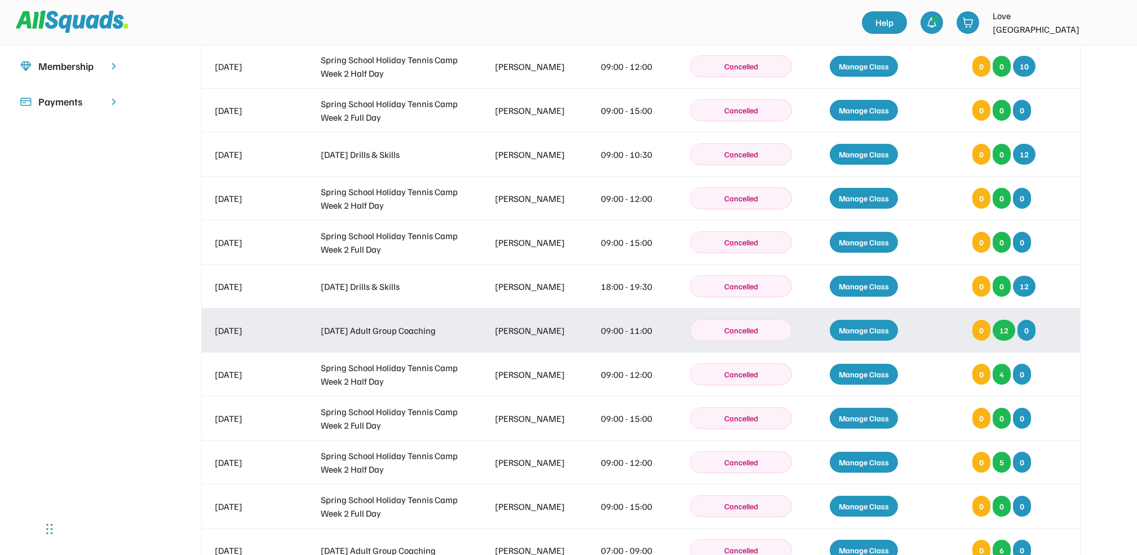
click at [873, 329] on div "Manage Class" at bounding box center [864, 330] width 68 height 21
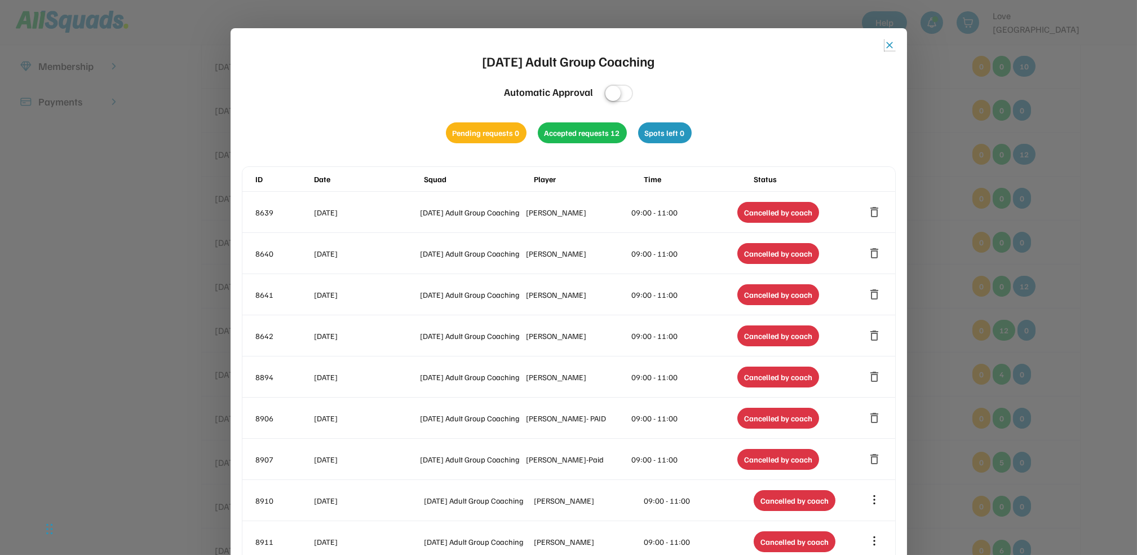
click at [890, 42] on button "close" at bounding box center [890, 44] width 11 height 11
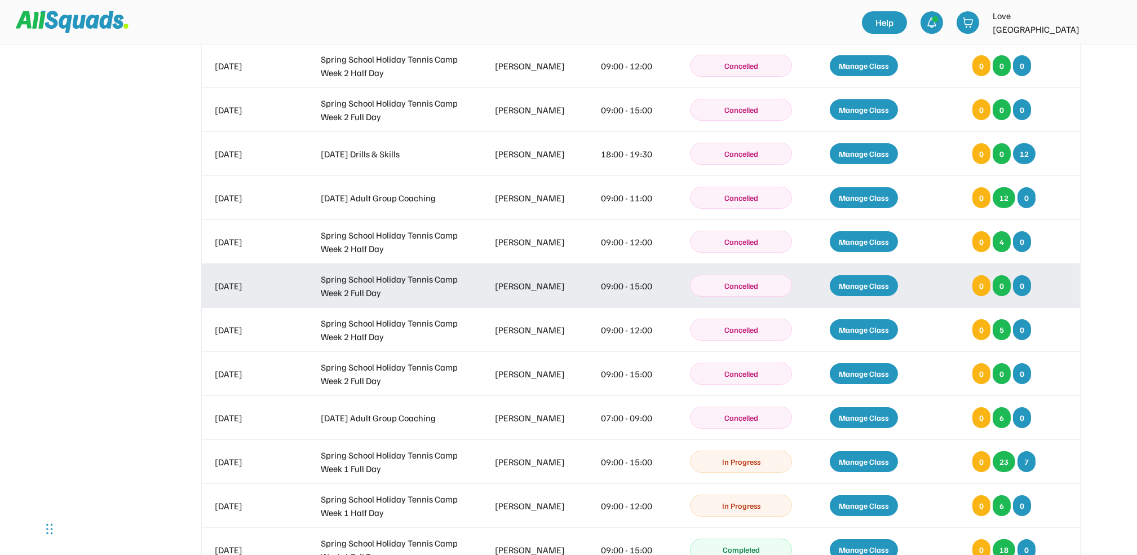
scroll to position [451, 0]
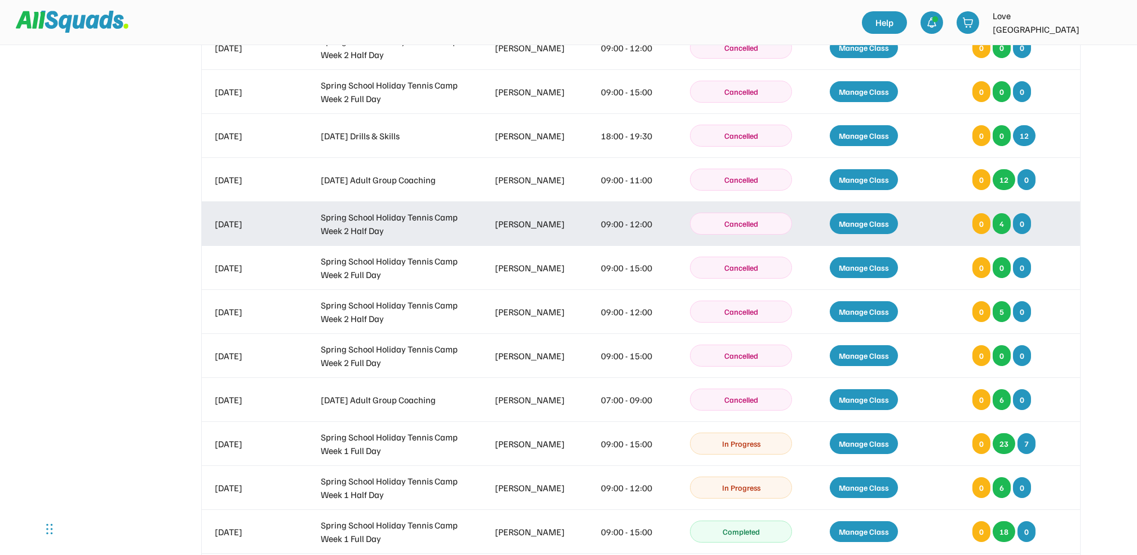
click at [864, 219] on div "Manage Class" at bounding box center [864, 223] width 68 height 21
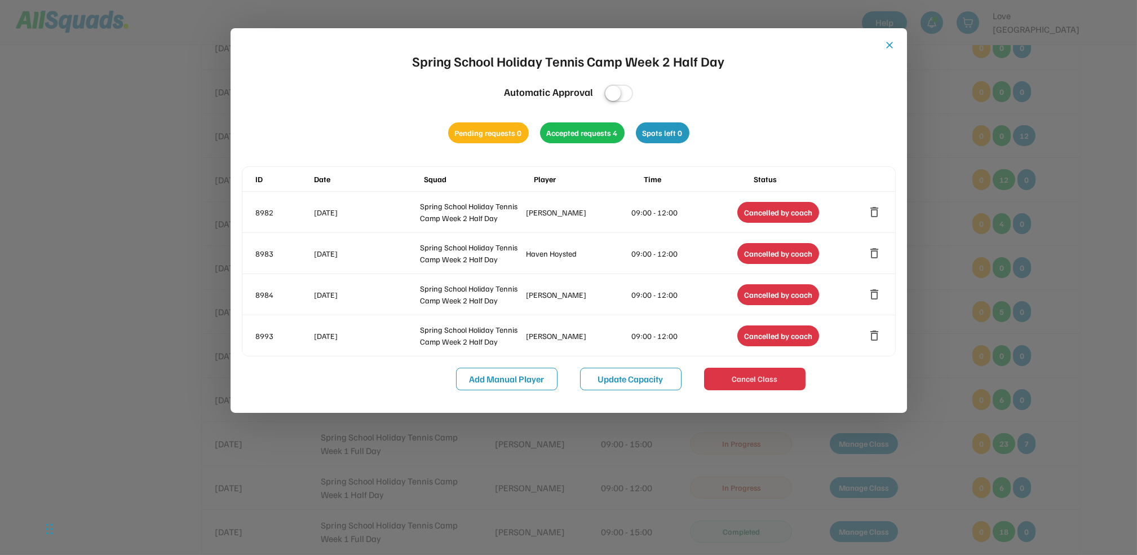
click at [887, 42] on button "close" at bounding box center [890, 44] width 11 height 11
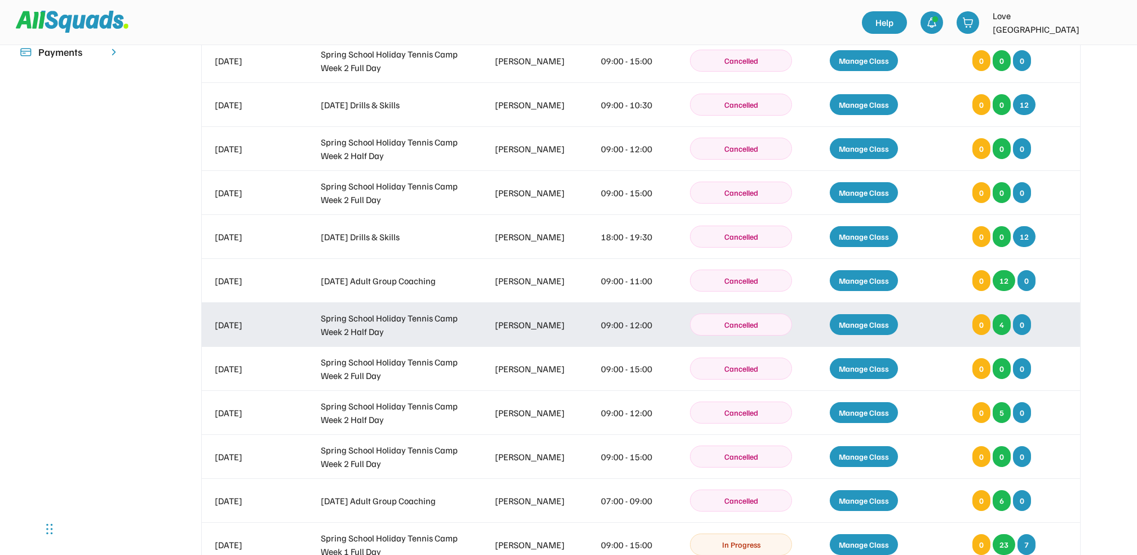
scroll to position [375, 0]
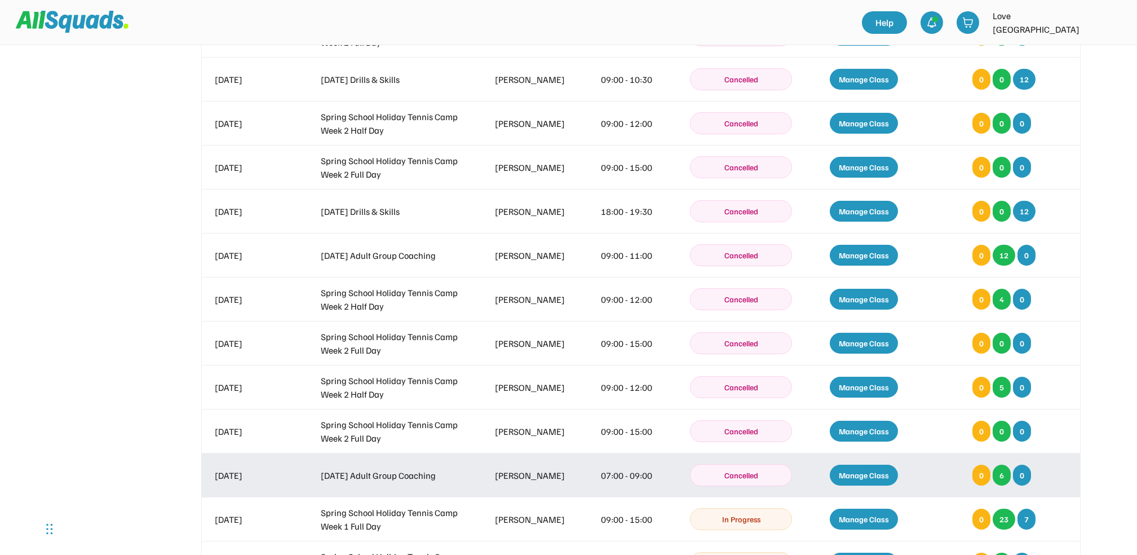
click at [873, 472] on div "Manage Class" at bounding box center [864, 475] width 68 height 21
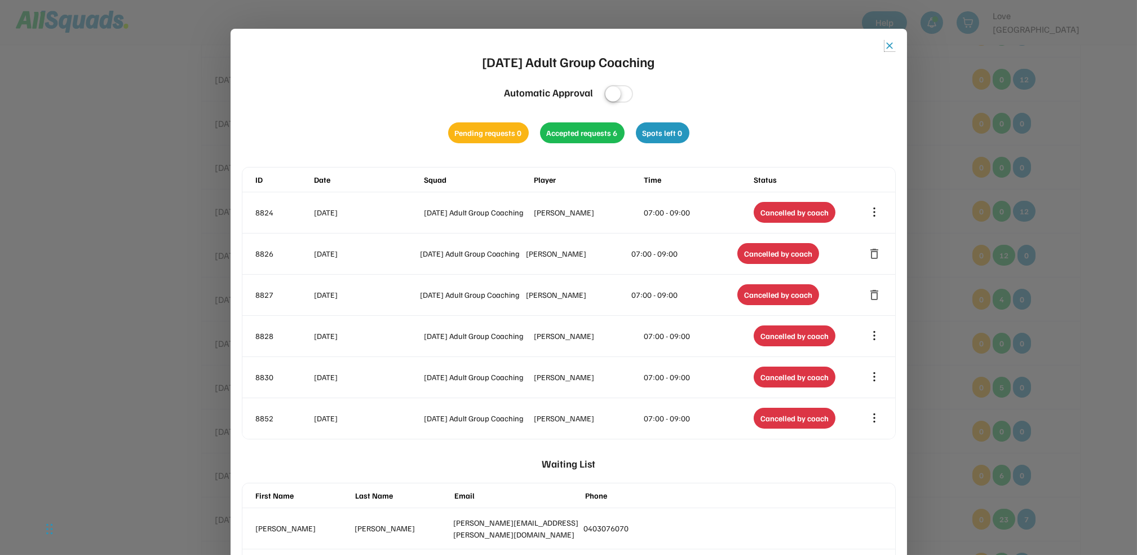
click at [891, 40] on button "close" at bounding box center [890, 45] width 11 height 11
